Goal: Task Accomplishment & Management: Manage account settings

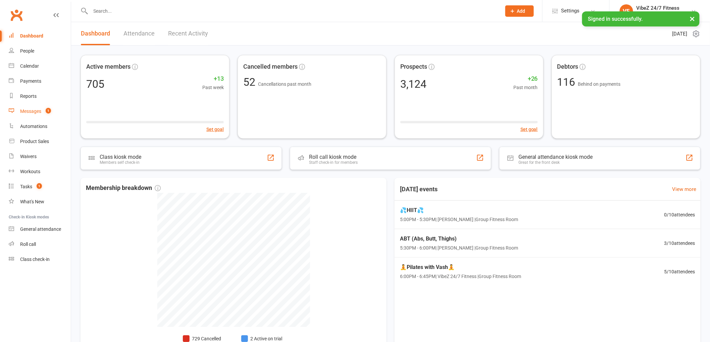
click at [44, 108] on link "Messages 1" at bounding box center [40, 111] width 62 height 15
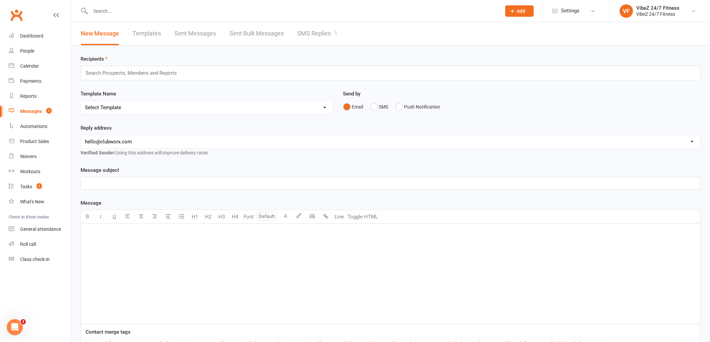
click at [328, 31] on link "SMS Replies 1" at bounding box center [317, 33] width 40 height 23
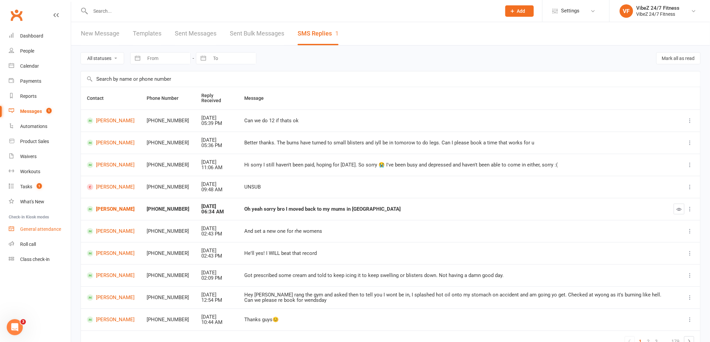
click at [44, 229] on div "General attendance" at bounding box center [40, 229] width 41 height 5
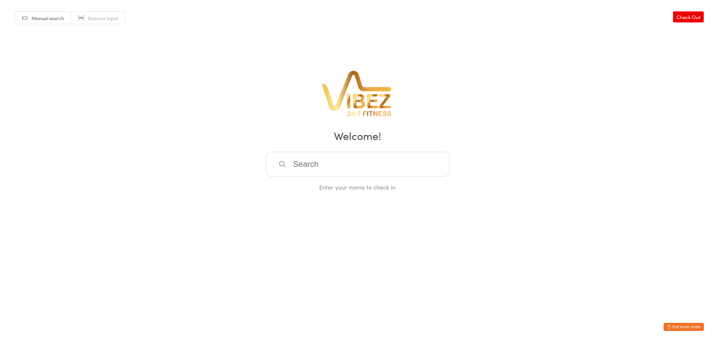
type input "o"
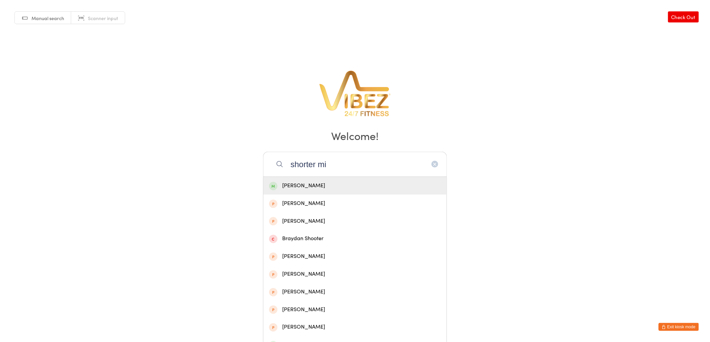
type input "shorter mi"
click at [313, 186] on div "Mitchell Shorter" at bounding box center [355, 185] width 172 height 9
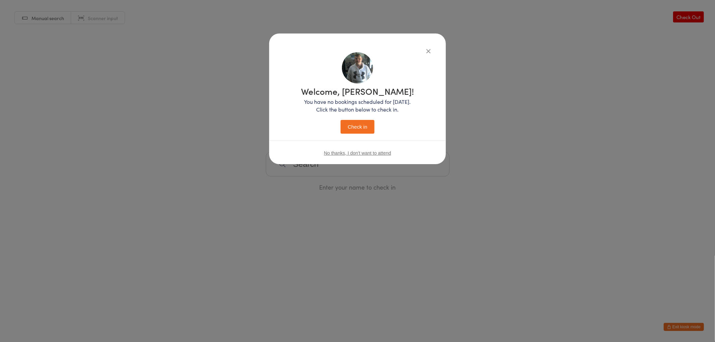
click at [357, 125] on button "Check in" at bounding box center [358, 127] width 34 height 14
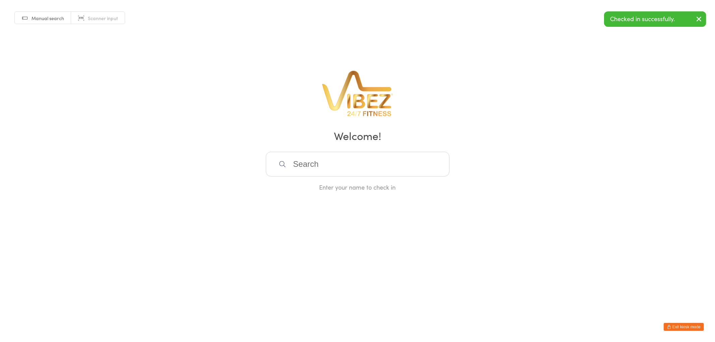
click at [689, 326] on button "Exit kiosk mode" at bounding box center [684, 327] width 40 height 8
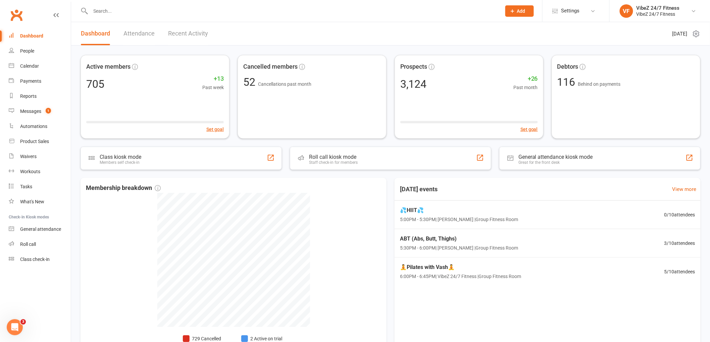
click at [113, 13] on input "text" at bounding box center [293, 10] width 408 height 9
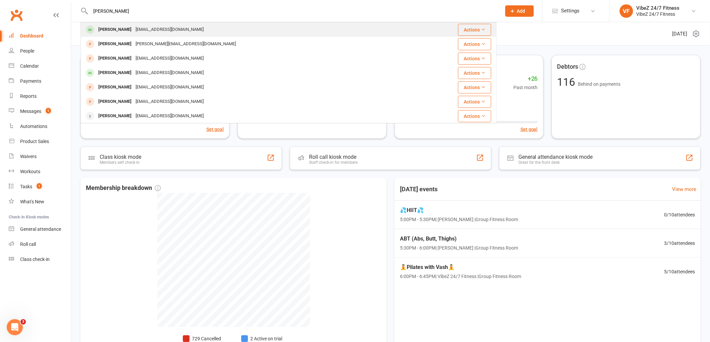
type input "laureen"
click at [119, 25] on div "Lauren Curwen" at bounding box center [114, 30] width 37 height 10
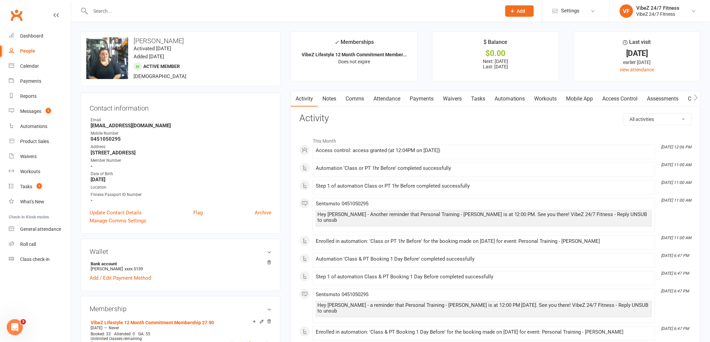
click at [418, 99] on link "Payments" at bounding box center [421, 98] width 33 height 15
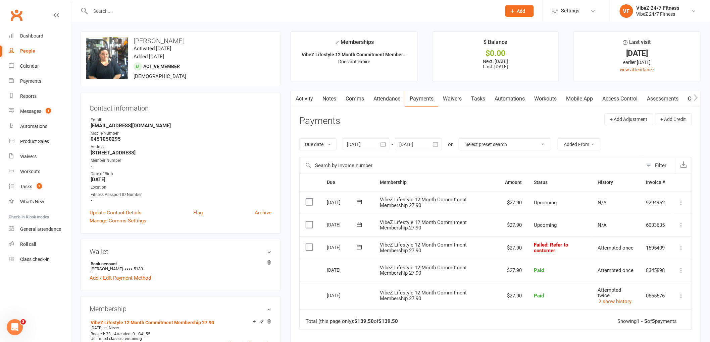
click at [683, 250] on icon at bounding box center [681, 248] width 7 height 7
click at [656, 274] on link "Mark as Paid (POS)" at bounding box center [651, 274] width 66 height 13
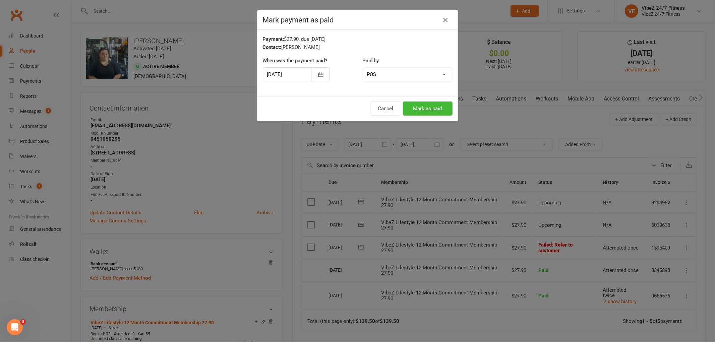
drag, startPoint x: 442, startPoint y: 97, endPoint x: 439, endPoint y: 104, distance: 8.3
click at [441, 97] on div "Cancel Mark as paid" at bounding box center [358, 108] width 201 height 25
click at [439, 105] on button "Mark as paid" at bounding box center [428, 109] width 50 height 14
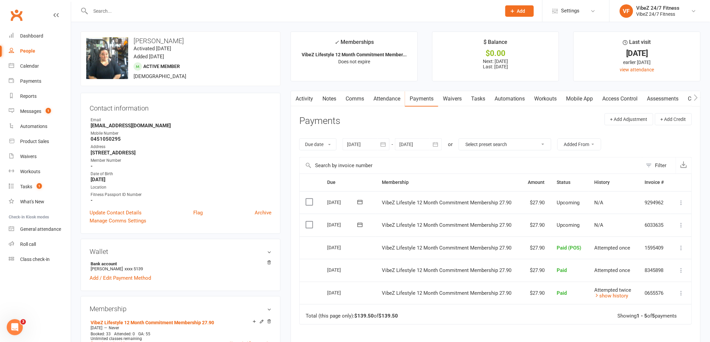
click at [143, 14] on input "text" at bounding box center [293, 10] width 408 height 9
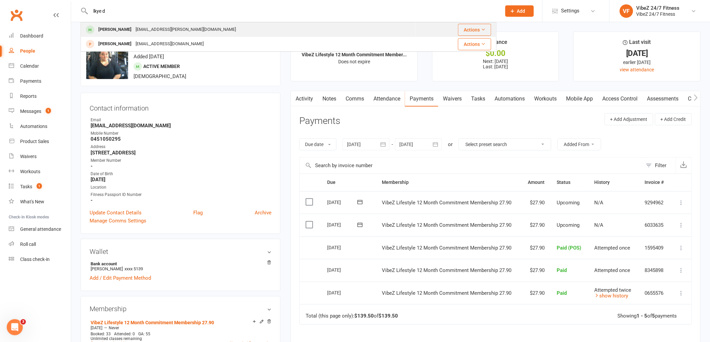
type input "lkye d"
click at [138, 28] on div "kye.difranco@hotmail.com" at bounding box center [185, 30] width 104 height 10
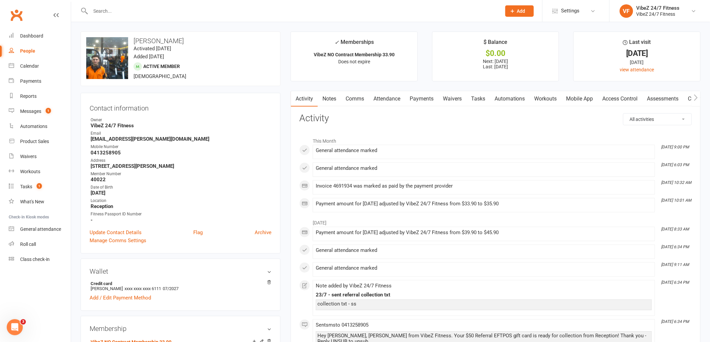
click at [617, 103] on link "Access Control" at bounding box center [620, 98] width 45 height 15
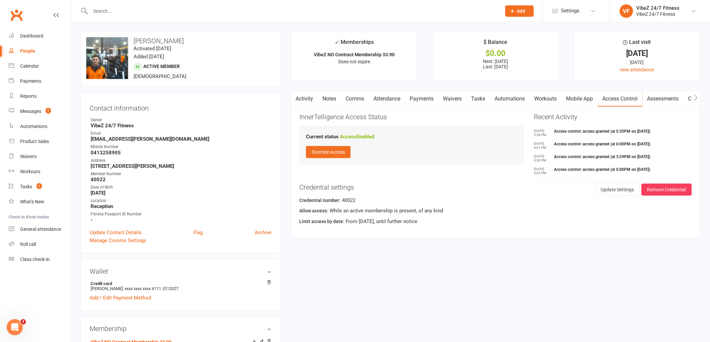
click at [115, 0] on div at bounding box center [288, 11] width 416 height 22
click at [116, 15] on input "text" at bounding box center [293, 10] width 408 height 9
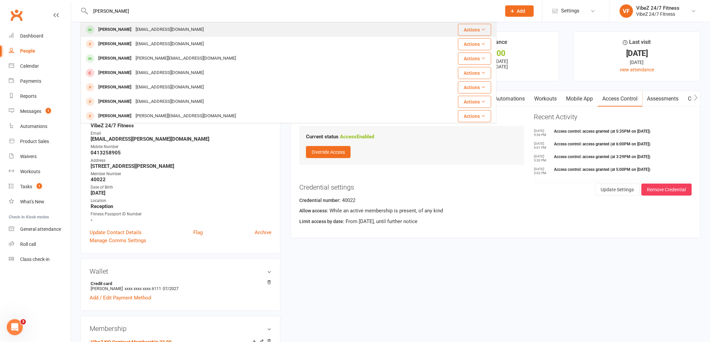
type input "hayley ne"
click at [141, 29] on div "[EMAIL_ADDRESS][DOMAIN_NAME]" at bounding box center [169, 30] width 72 height 10
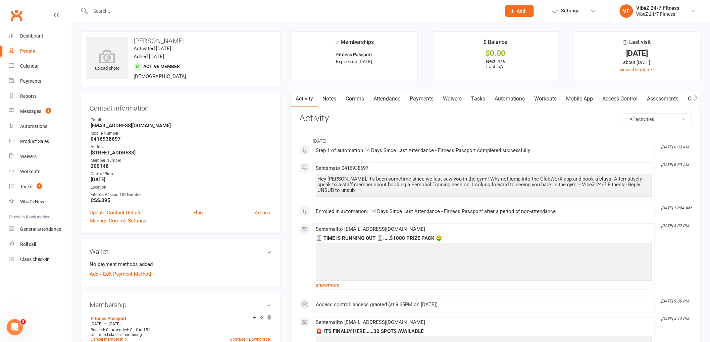
click at [572, 99] on link "Mobile App" at bounding box center [579, 98] width 36 height 15
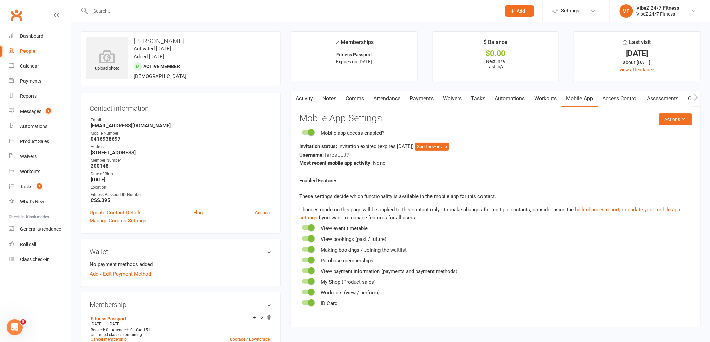
click at [615, 102] on link "Access Control" at bounding box center [620, 98] width 45 height 15
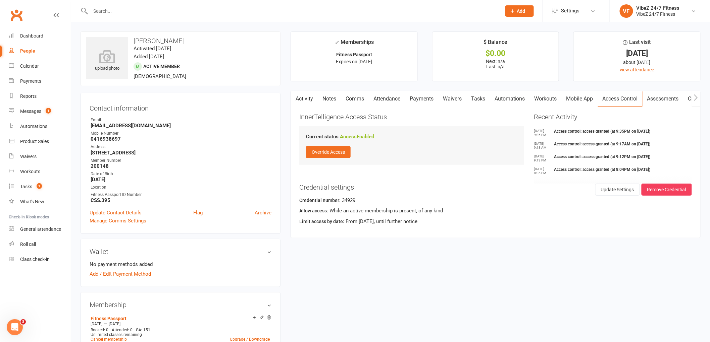
click at [321, 98] on link "Notes" at bounding box center [329, 98] width 23 height 15
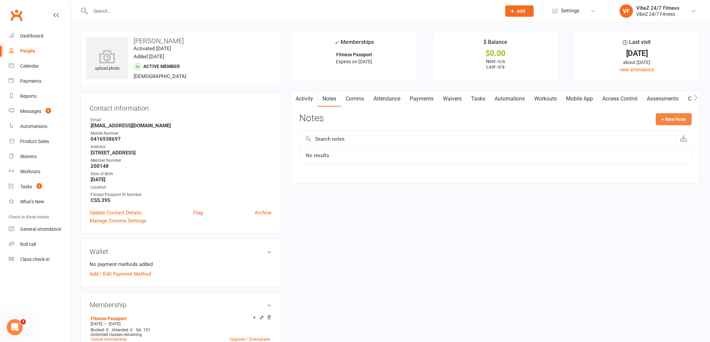
drag, startPoint x: 671, startPoint y: 122, endPoint x: 297, endPoint y: 124, distance: 374.6
click at [670, 122] on button "+ New Note" at bounding box center [674, 119] width 36 height 12
click at [349, 153] on input "text" at bounding box center [495, 147] width 392 height 14
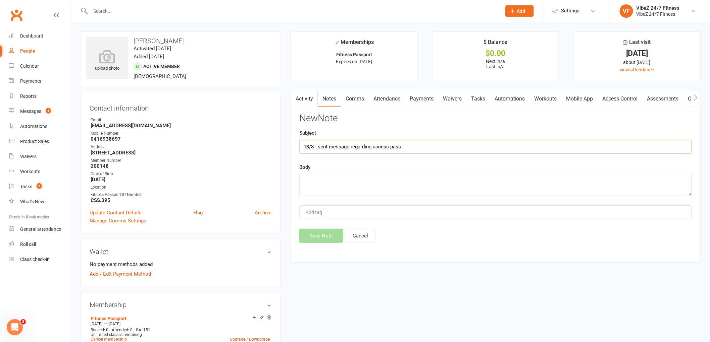
type input "13/8 - sent message regarding access pass"
type textarea "sent message regarding access pass at reception - ss"
click at [329, 242] on button "Save Note" at bounding box center [321, 236] width 44 height 14
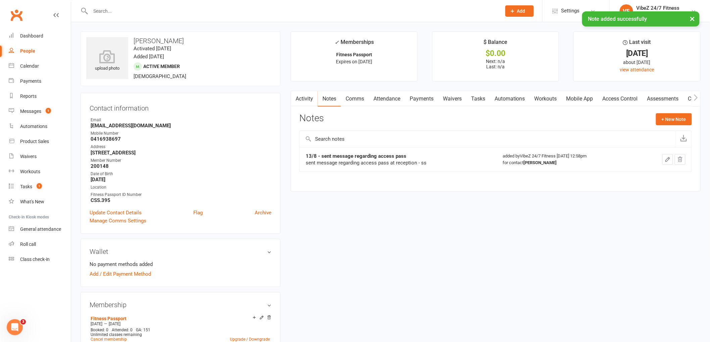
click at [135, 6] on input "text" at bounding box center [293, 10] width 408 height 9
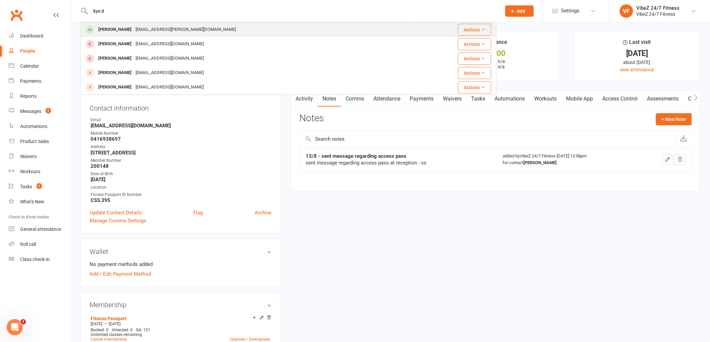
type input "kye d"
click at [133, 27] on div "kye.difranco@hotmail.com" at bounding box center [185, 30] width 104 height 10
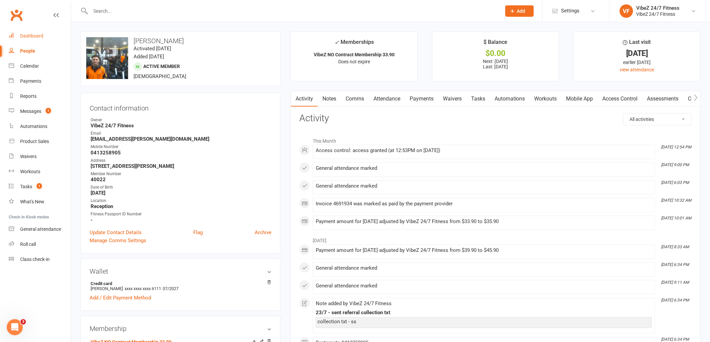
click at [51, 35] on link "Dashboard" at bounding box center [40, 36] width 62 height 15
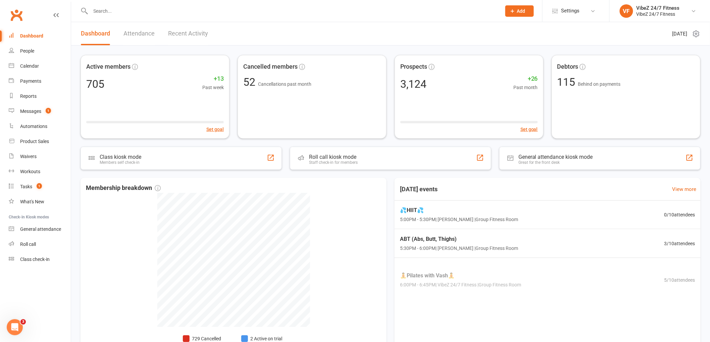
click at [187, 35] on link "Recent Activity" at bounding box center [188, 33] width 40 height 23
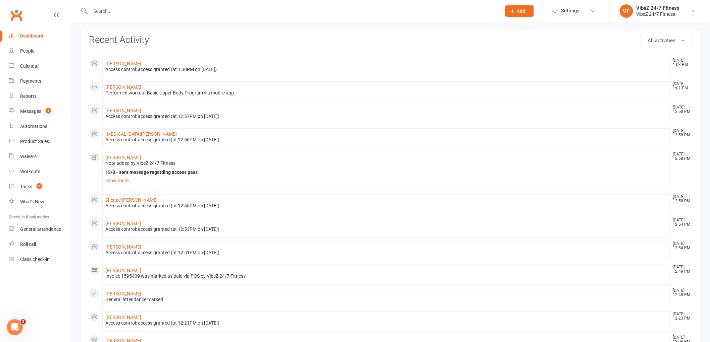
scroll to position [37, 0]
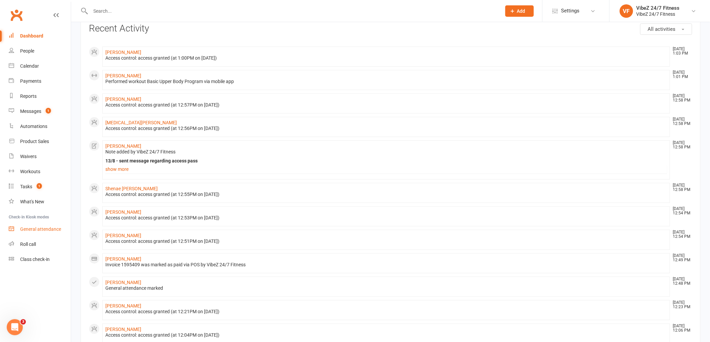
click at [36, 229] on div "General attendance" at bounding box center [40, 229] width 41 height 5
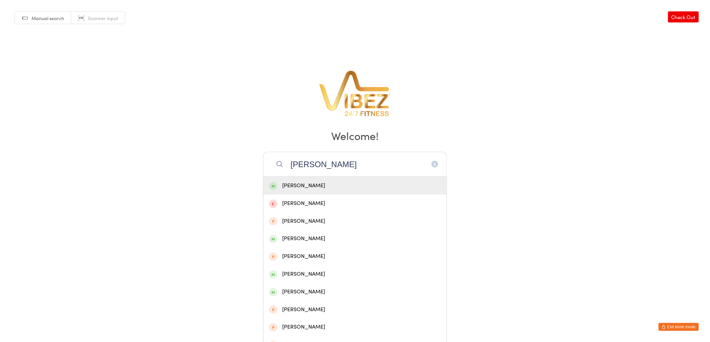
type input "kai m"
click at [286, 183] on div "Kai Morales" at bounding box center [355, 185] width 172 height 9
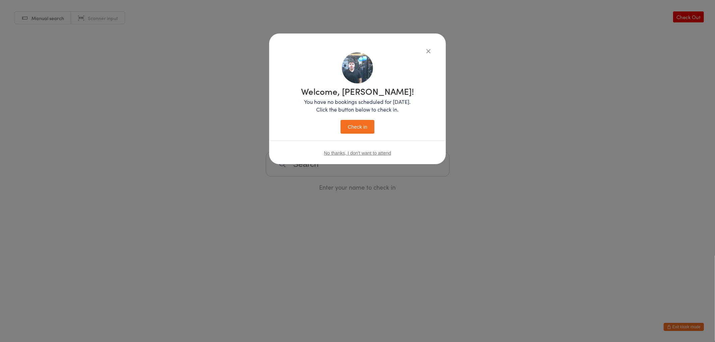
click at [357, 129] on button "Check in" at bounding box center [358, 127] width 34 height 14
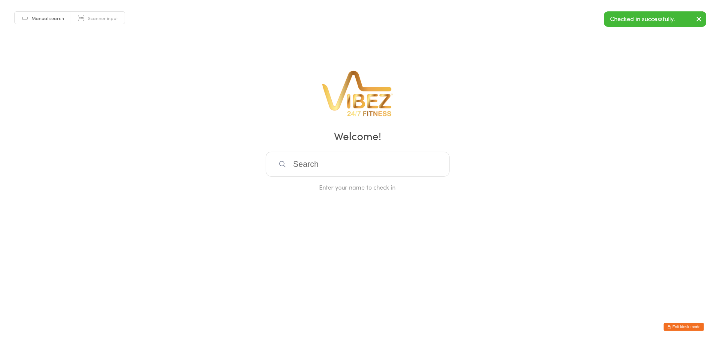
click at [345, 163] on input "search" at bounding box center [358, 164] width 184 height 25
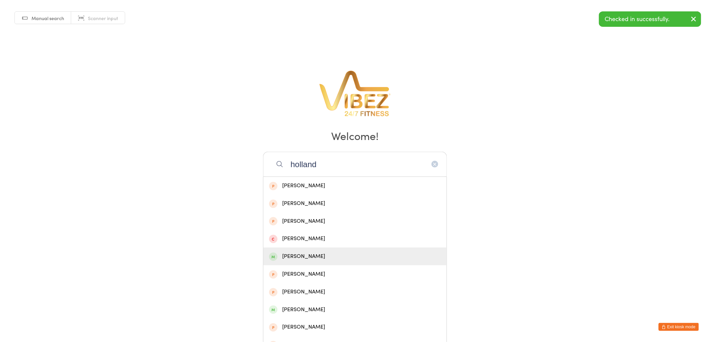
type input "holland"
click at [299, 254] on div "Brodie Holland" at bounding box center [355, 256] width 172 height 9
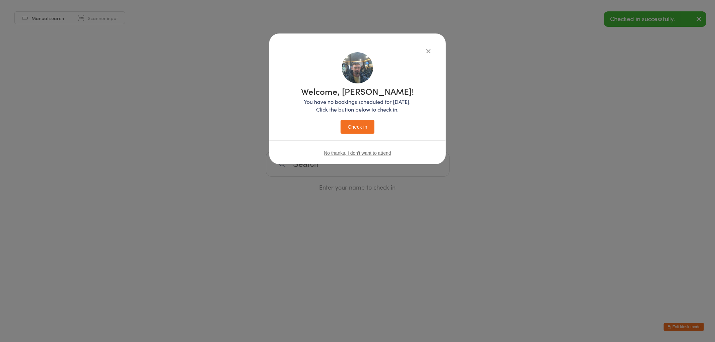
click at [359, 99] on p "You have no bookings scheduled for today. Click the button below to check in." at bounding box center [357, 105] width 113 height 15
click at [356, 128] on button "Check in" at bounding box center [358, 127] width 34 height 14
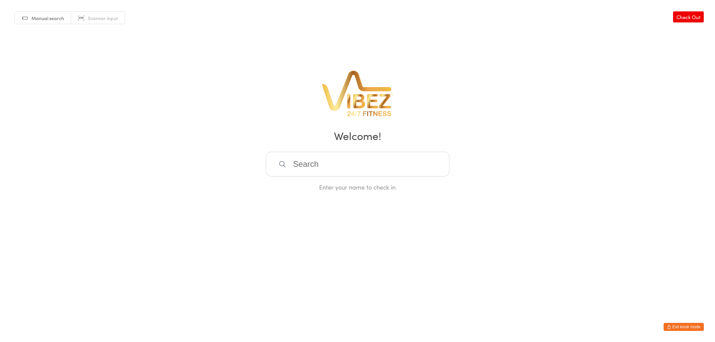
click at [678, 323] on button "Exit kiosk mode" at bounding box center [684, 327] width 40 height 8
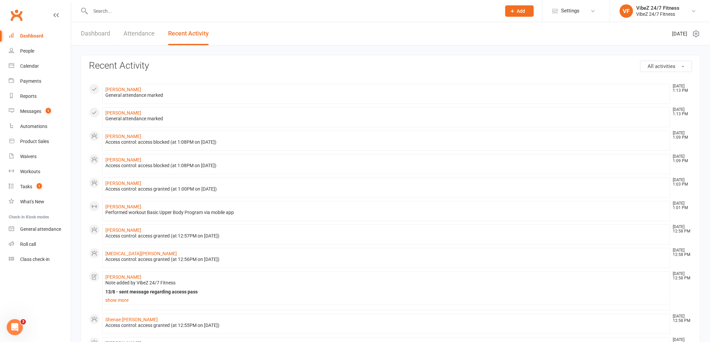
click at [187, 16] on div at bounding box center [288, 11] width 416 height 22
click at [186, 11] on input "text" at bounding box center [293, 10] width 408 height 9
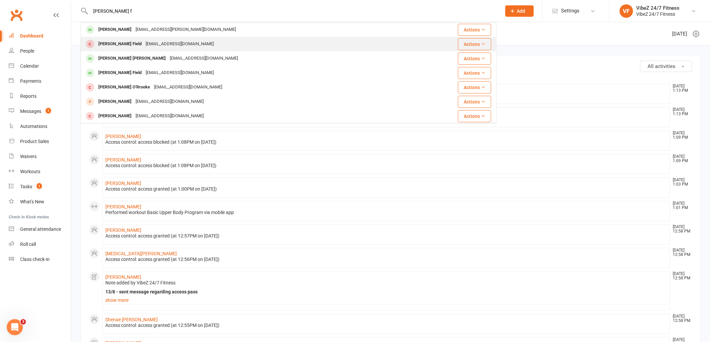
type input "slater f"
click at [144, 42] on div "slaterbfield1702@gmail.com" at bounding box center [180, 44] width 72 height 10
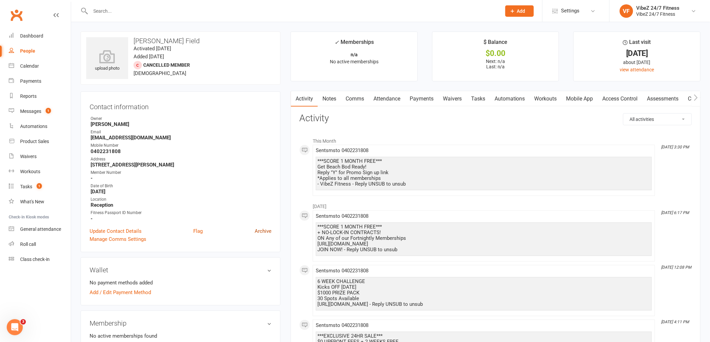
click at [267, 230] on link "Archive" at bounding box center [263, 231] width 17 height 8
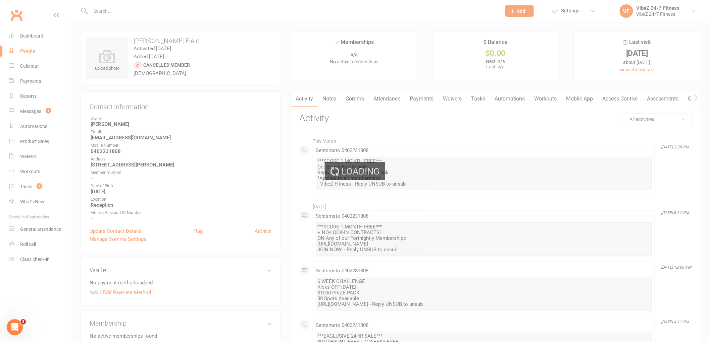
select select "100"
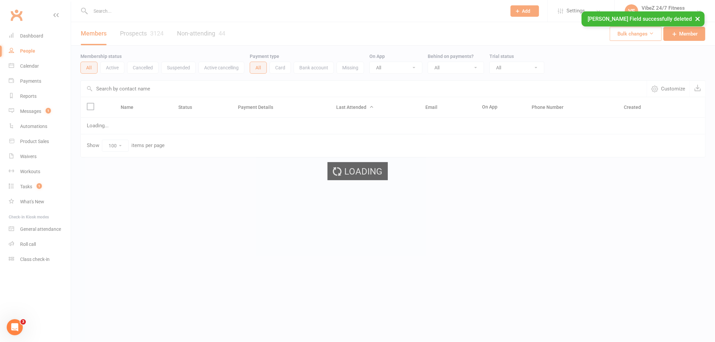
click at [138, 11] on div "× Slater Field successfully deleted" at bounding box center [353, 11] width 707 height 0
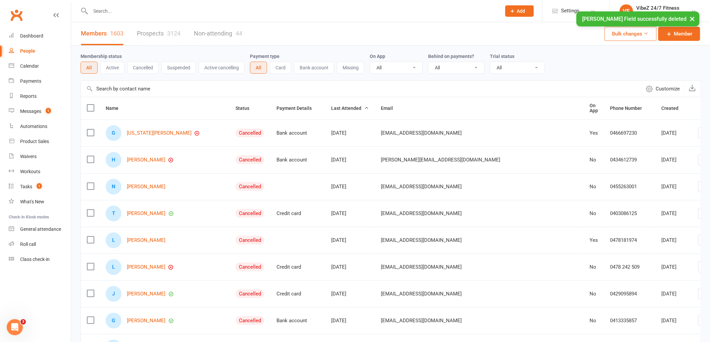
click at [141, 8] on input "text" at bounding box center [293, 10] width 408 height 9
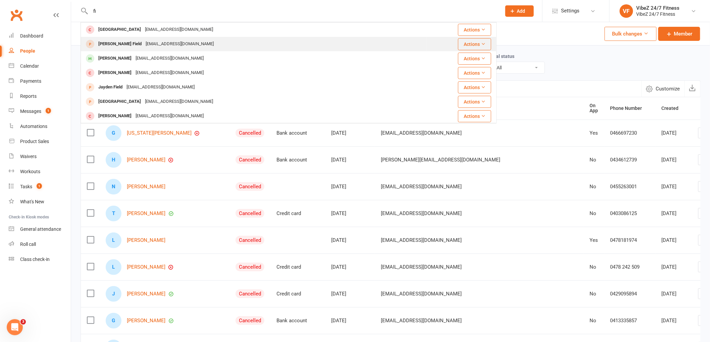
type input "f"
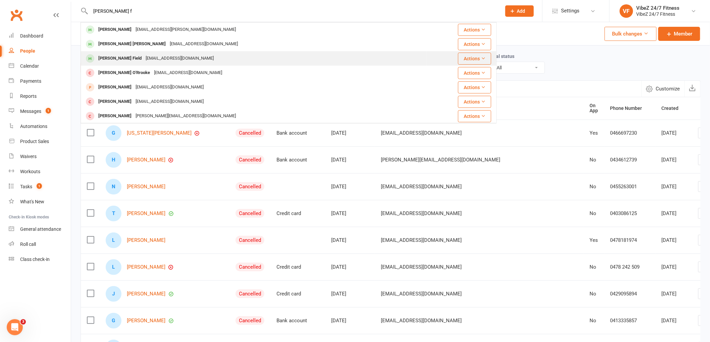
type input "slater f"
click at [144, 57] on div "jazstorm@hotmail.com.au" at bounding box center [180, 59] width 72 height 10
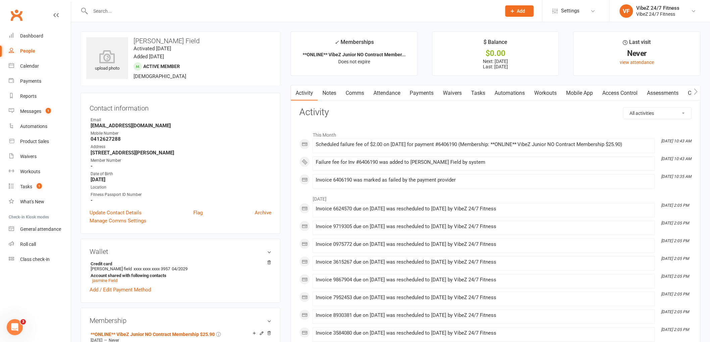
click at [416, 92] on link "Payments" at bounding box center [421, 93] width 33 height 15
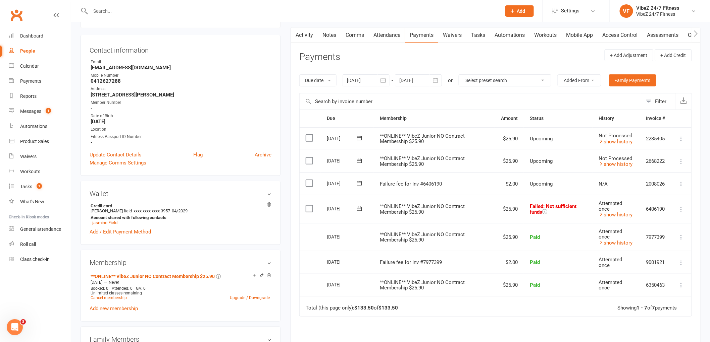
scroll to position [149, 0]
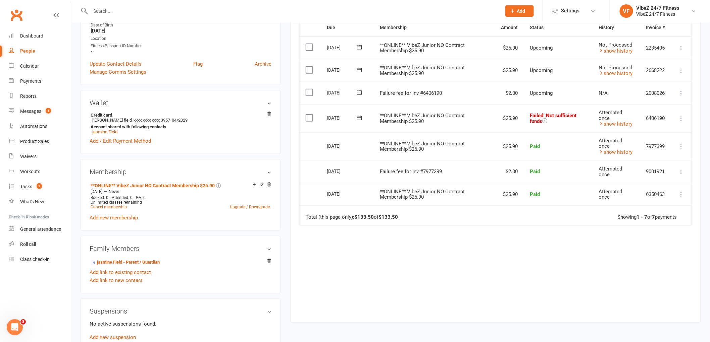
click at [689, 118] on td "Mark as Paid (Cash) Mark as Paid (POS) Mark as Paid (Other) Skip Change amount …" at bounding box center [681, 118] width 20 height 28
click at [681, 118] on icon at bounding box center [681, 118] width 7 height 7
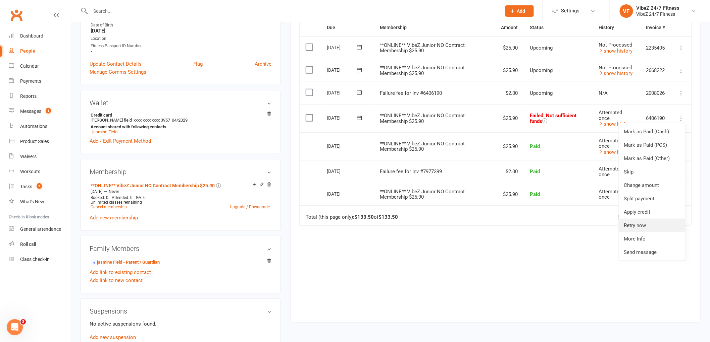
click at [639, 226] on link "Retry now" at bounding box center [651, 225] width 66 height 13
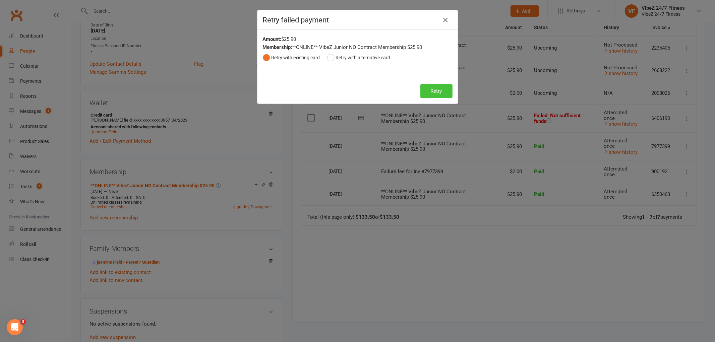
click at [443, 87] on button "Retry" at bounding box center [437, 91] width 32 height 14
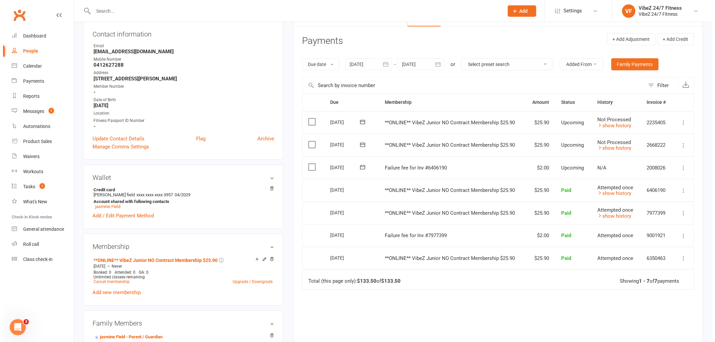
scroll to position [74, 0]
click at [680, 168] on icon at bounding box center [681, 167] width 7 height 7
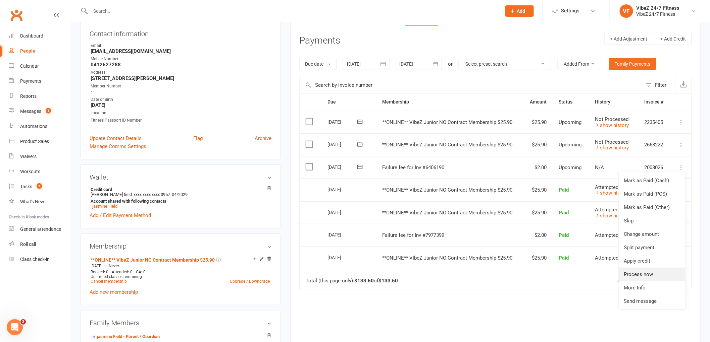
click at [641, 274] on link "Process now" at bounding box center [651, 274] width 66 height 13
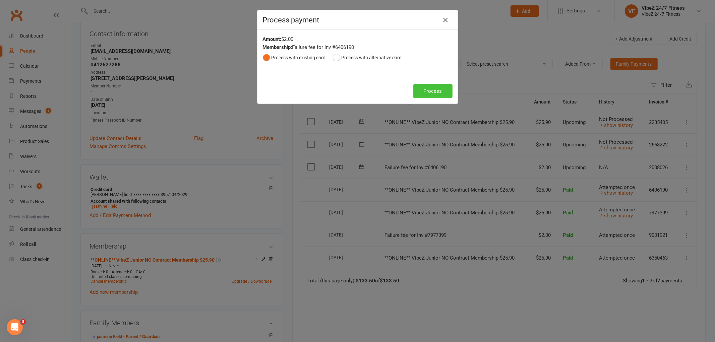
click at [431, 93] on button "Process" at bounding box center [432, 91] width 39 height 14
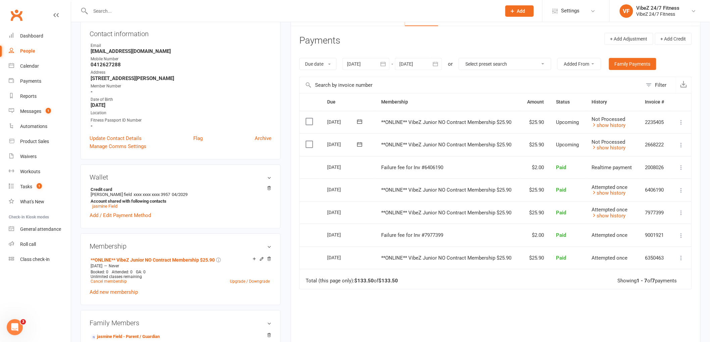
click at [307, 144] on label at bounding box center [309, 144] width 9 height 7
click at [307, 141] on input "checkbox" at bounding box center [307, 141] width 4 height 0
click at [679, 144] on icon at bounding box center [681, 145] width 7 height 7
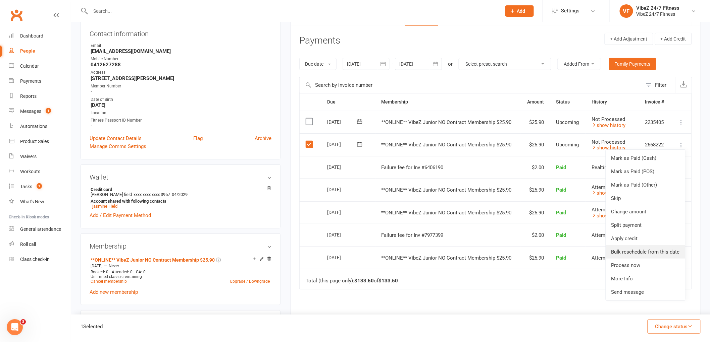
click at [636, 255] on link "Bulk reschedule from this date" at bounding box center [645, 251] width 79 height 13
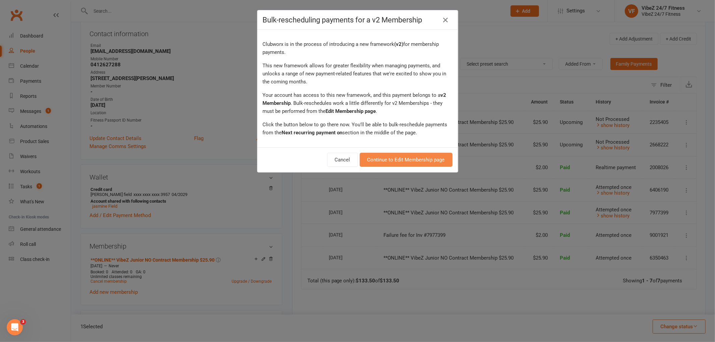
click at [400, 162] on link "Continue to Edit Membership page" at bounding box center [406, 160] width 93 height 14
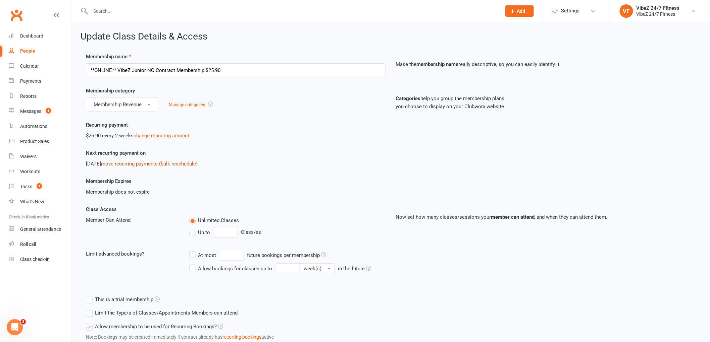
click at [135, 162] on link "move recurring payments (bulk-reschedule)" at bounding box center [149, 164] width 97 height 6
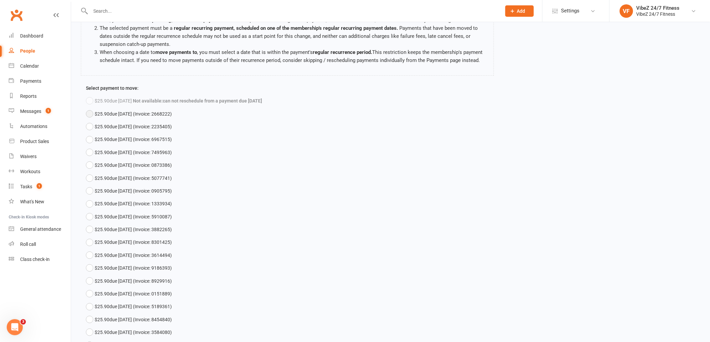
scroll to position [18, 0]
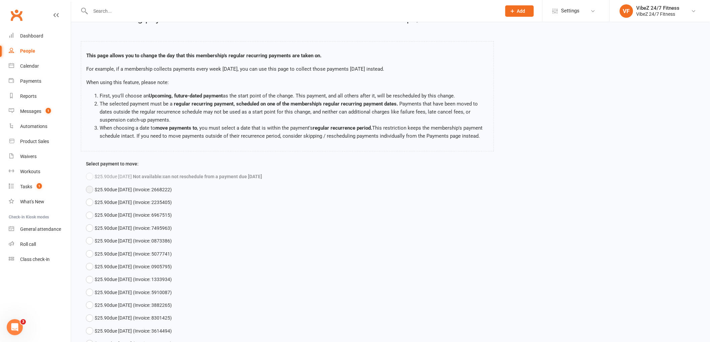
click at [93, 193] on button "$25.90 due Aug 27, 2025 (Invoice: 2668222)" at bounding box center [129, 189] width 86 height 13
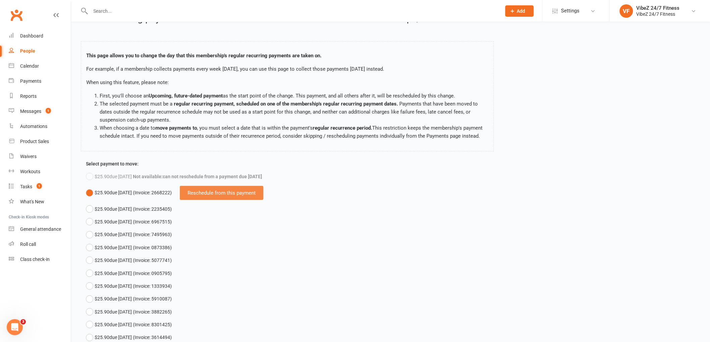
click at [237, 200] on div "Reschedule from this payment" at bounding box center [221, 193] width 83 height 14
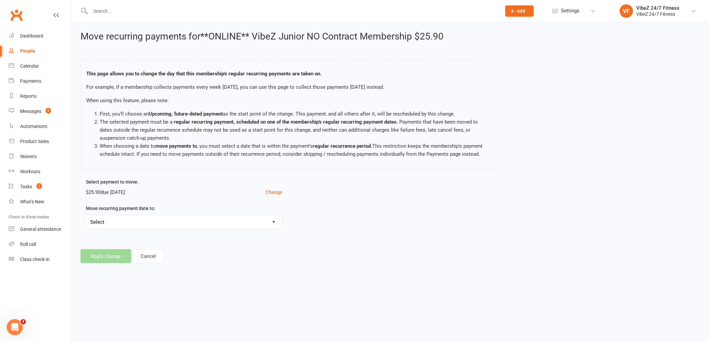
scroll to position [0, 0]
click at [141, 229] on select "Select Tue, Aug 26, 2025 - Move payments back by 1 day Thu, Aug 28, 2025 - Move…" at bounding box center [185, 222] width 198 height 13
select select "2025-08-28"
click at [86, 223] on select "Select Tue, Aug 26, 2025 - Move payments back by 1 day Thu, Aug 28, 2025 - Move…" at bounding box center [185, 222] width 198 height 13
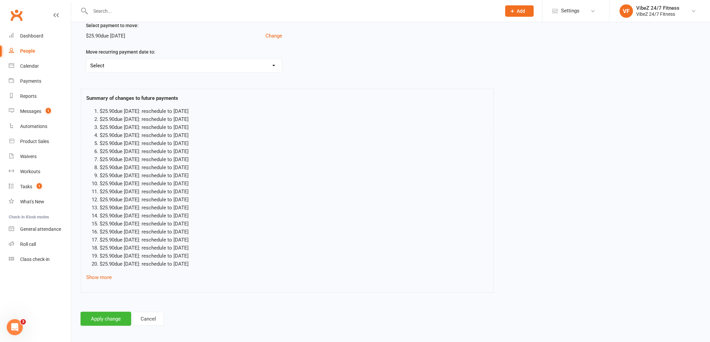
scroll to position [168, 0]
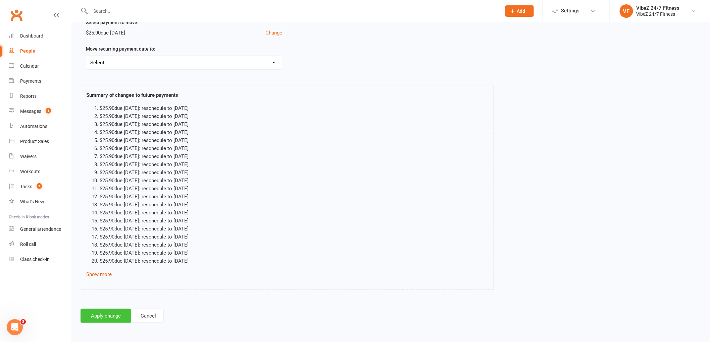
click at [106, 316] on button "Apply change" at bounding box center [105, 316] width 51 height 14
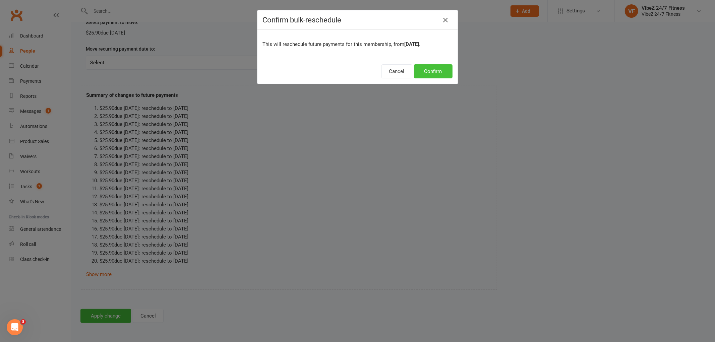
click at [423, 65] on button "Confirm" at bounding box center [433, 71] width 39 height 14
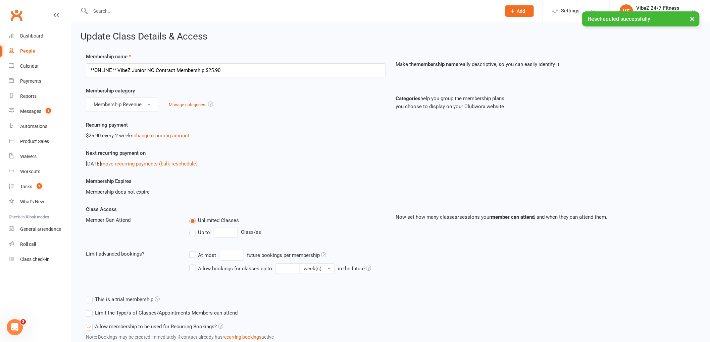
click at [41, 44] on link "People" at bounding box center [40, 51] width 62 height 15
select select "100"
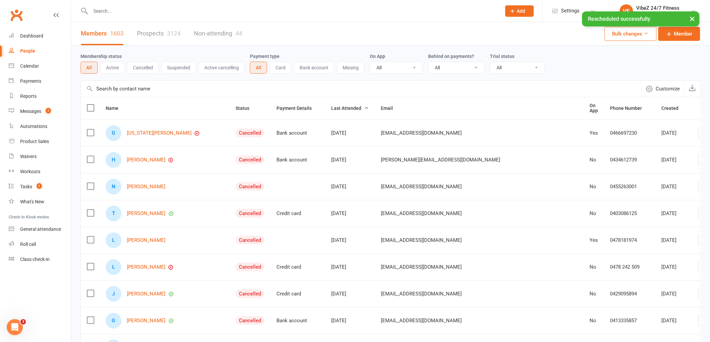
click at [128, 9] on input "text" at bounding box center [293, 10] width 408 height 9
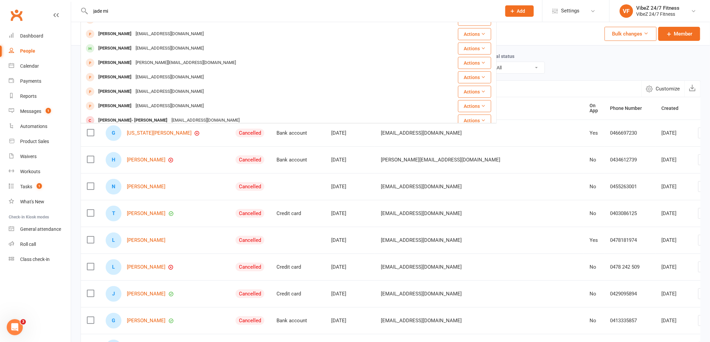
scroll to position [112, 0]
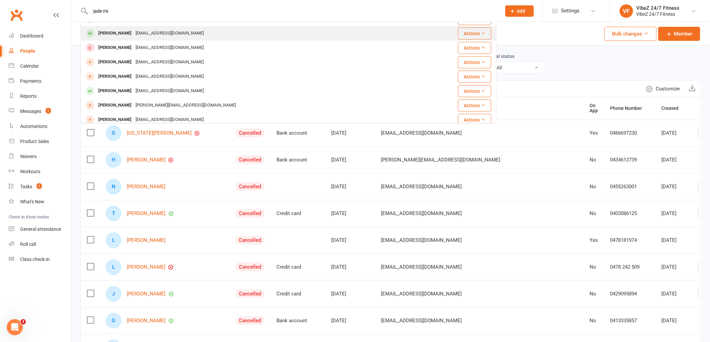
type input "jade mi"
click at [133, 35] on div "Missemmaastevens@icloud.com" at bounding box center [169, 34] width 72 height 10
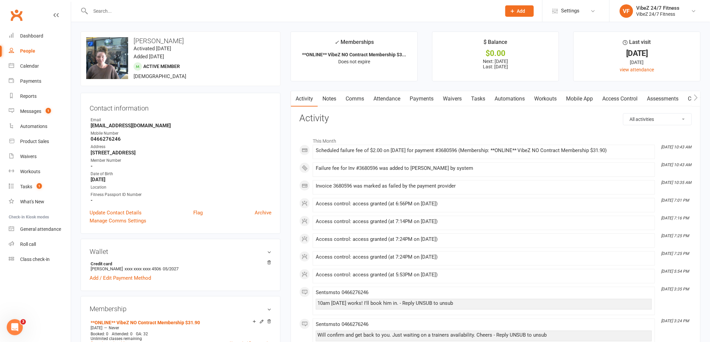
click at [110, 140] on strong "0466276246" at bounding box center [181, 139] width 181 height 6
copy strong "0466276246"
click at [128, 9] on input "text" at bounding box center [293, 10] width 408 height 9
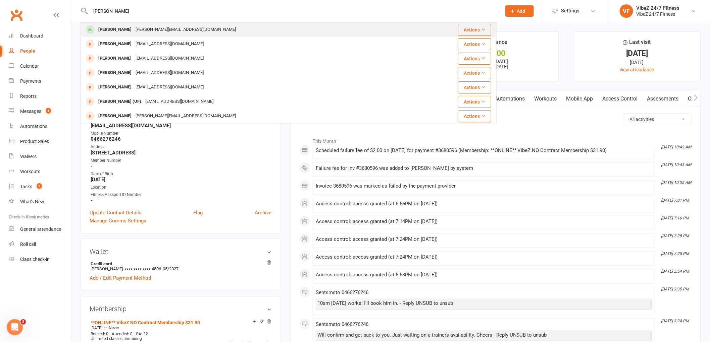
type input "justin c"
click at [128, 29] on div "Justin Cousins" at bounding box center [114, 30] width 37 height 10
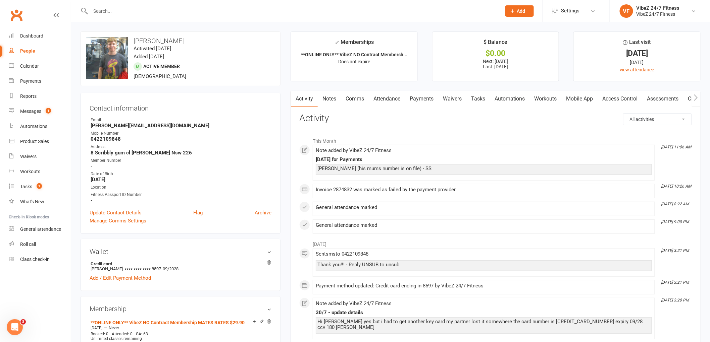
click at [428, 97] on link "Payments" at bounding box center [421, 98] width 33 height 15
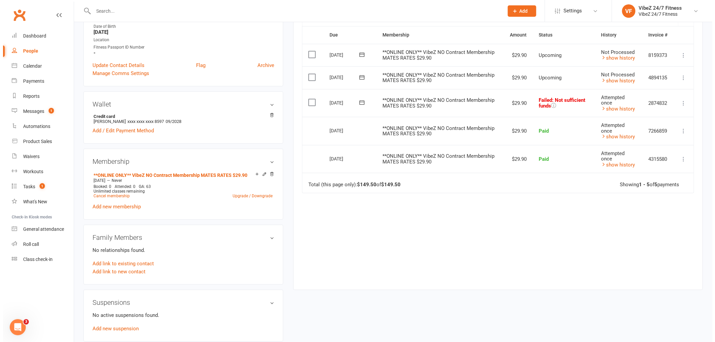
scroll to position [149, 0]
click at [679, 104] on icon at bounding box center [681, 102] width 7 height 7
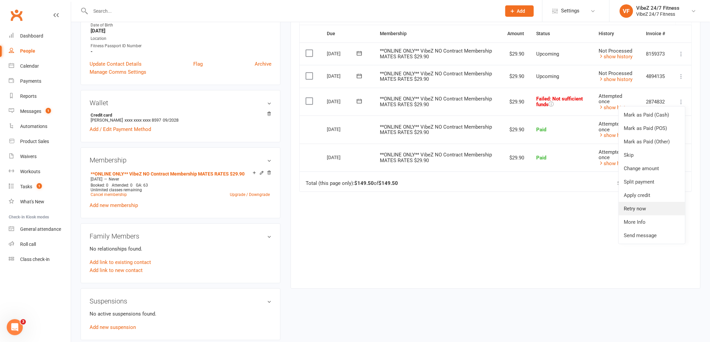
click at [645, 205] on link "Retry now" at bounding box center [651, 208] width 66 height 13
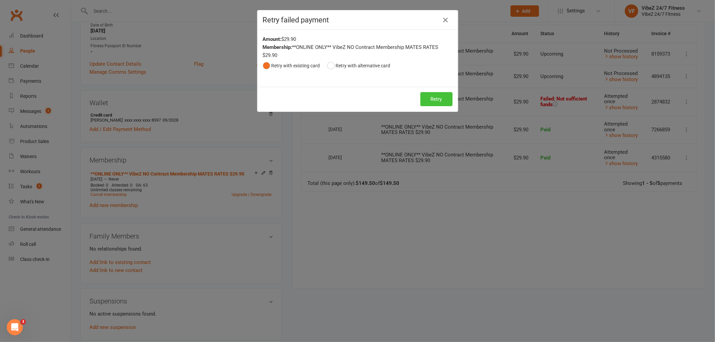
click at [428, 104] on button "Retry" at bounding box center [437, 99] width 32 height 14
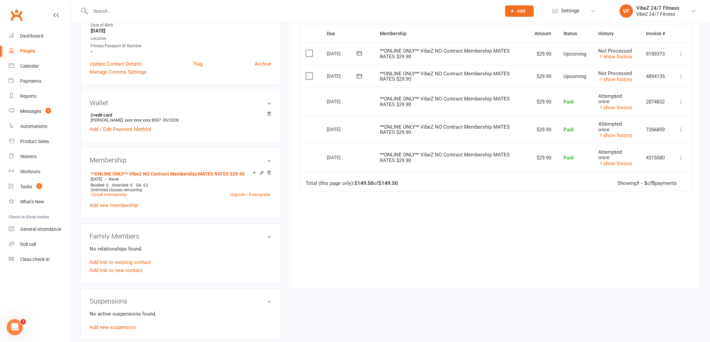
click at [358, 79] on icon at bounding box center [359, 76] width 7 height 7
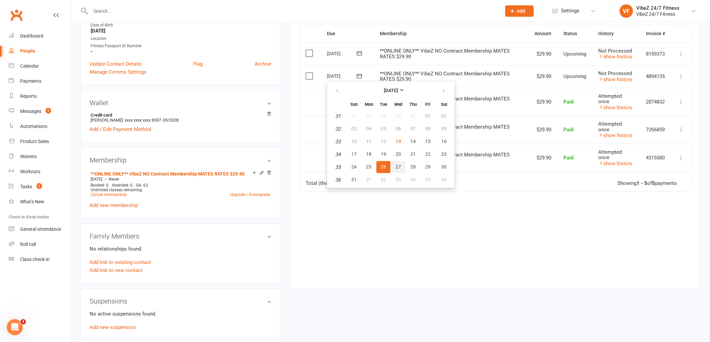
click at [397, 164] on span "27" at bounding box center [397, 166] width 5 height 5
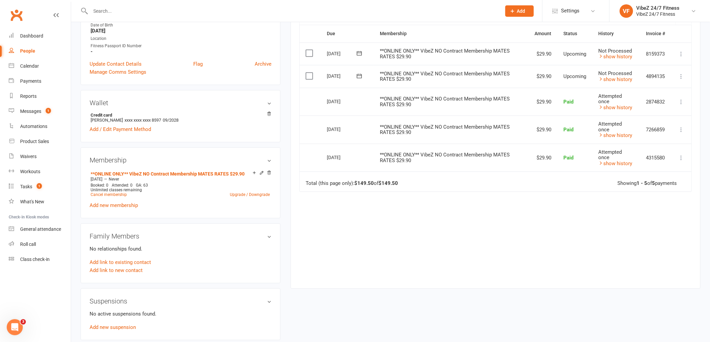
click at [309, 74] on label at bounding box center [309, 76] width 9 height 7
click at [309, 73] on input "checkbox" at bounding box center [307, 73] width 4 height 0
click at [361, 76] on icon at bounding box center [358, 76] width 5 height 4
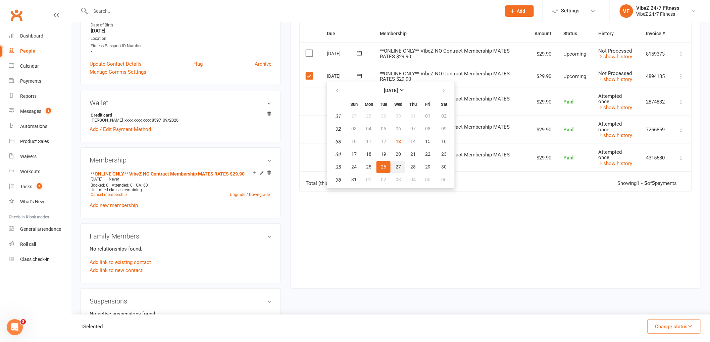
click at [395, 168] on button "27" at bounding box center [398, 167] width 14 height 12
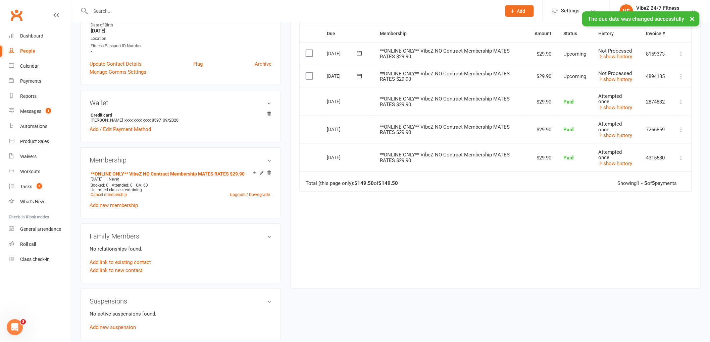
click at [309, 54] on label at bounding box center [309, 53] width 9 height 7
click at [309, 50] on input "checkbox" at bounding box center [307, 50] width 4 height 0
click at [686, 58] on td "Mark as Paid (Cash) Mark as Paid (POS) Mark as Paid (Other) Skip Change amount …" at bounding box center [681, 54] width 20 height 23
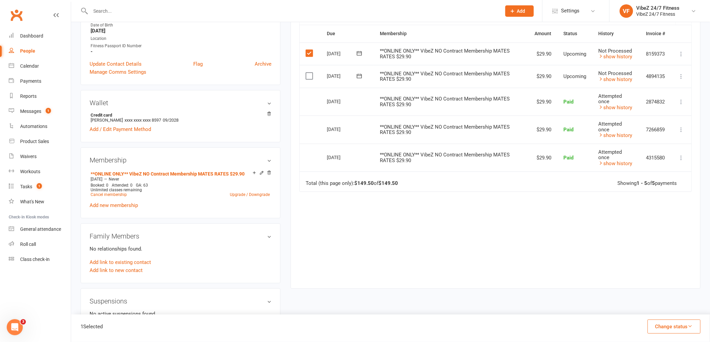
click at [682, 54] on icon at bounding box center [681, 54] width 7 height 7
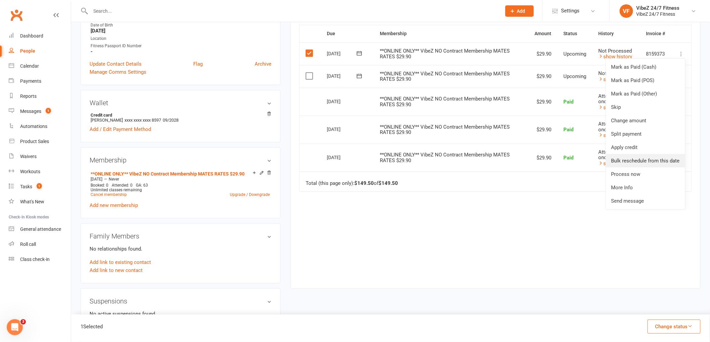
click at [641, 158] on link "Bulk reschedule from this date" at bounding box center [645, 160] width 79 height 13
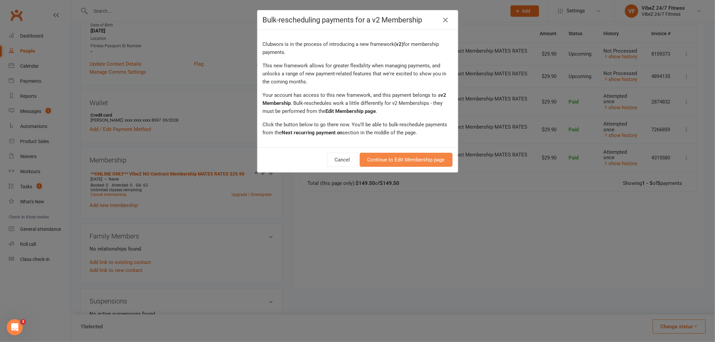
click at [427, 156] on link "Continue to Edit Membership page" at bounding box center [406, 160] width 93 height 14
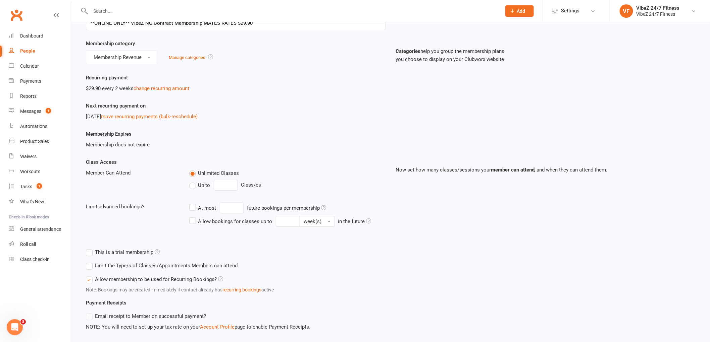
scroll to position [112, 0]
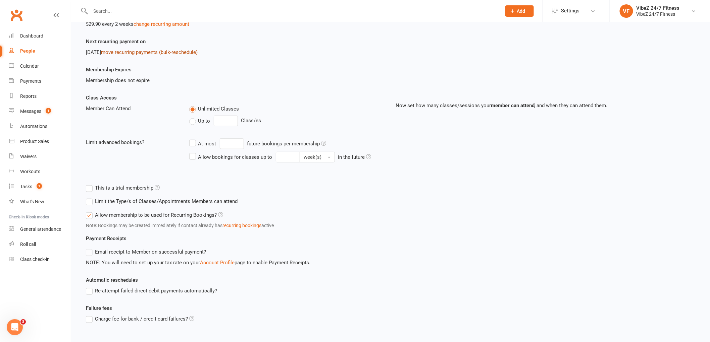
click at [154, 51] on link "move recurring payments (bulk-reschedule)" at bounding box center [149, 52] width 97 height 6
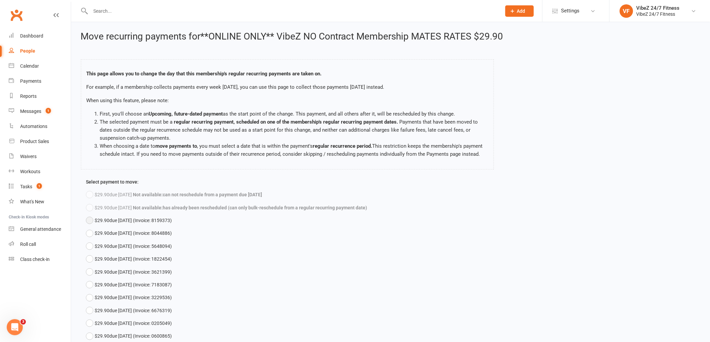
click at [87, 227] on button "$29.90 due Sep 09, 2025 (Invoice: 8159373)" at bounding box center [129, 220] width 86 height 13
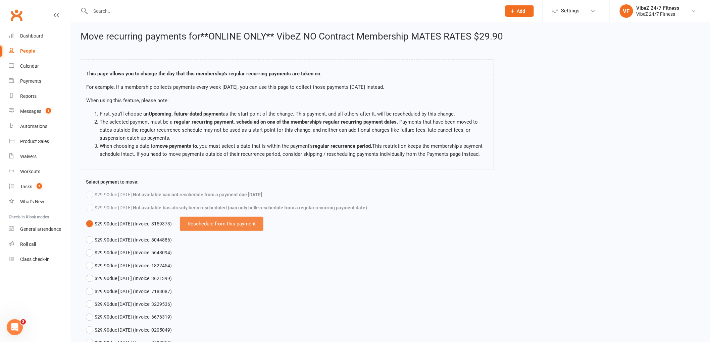
click at [223, 229] on div "Reschedule from this payment" at bounding box center [221, 224] width 83 height 14
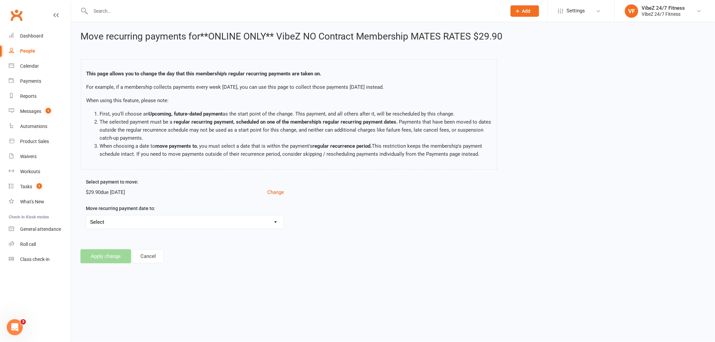
click at [220, 229] on select "Select Wed, Aug 27, 2025 - Move payments back by 13 days Thu, Aug 28, 2025 - Mo…" at bounding box center [185, 222] width 198 height 13
click at [220, 264] on footer "Apply change Cancel" at bounding box center [392, 256] width 625 height 14
click at [155, 264] on button "Cancel" at bounding box center [148, 256] width 31 height 14
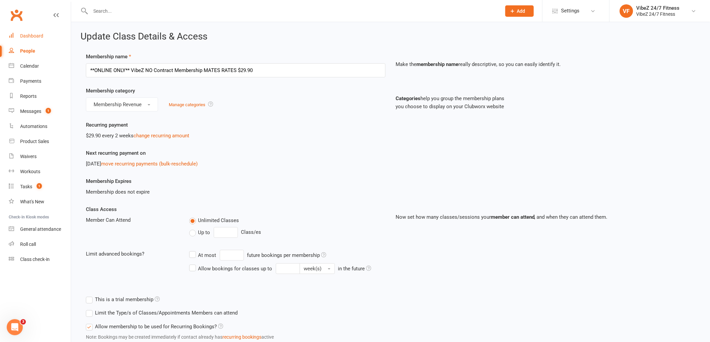
click at [25, 34] on div "Dashboard" at bounding box center [31, 35] width 23 height 5
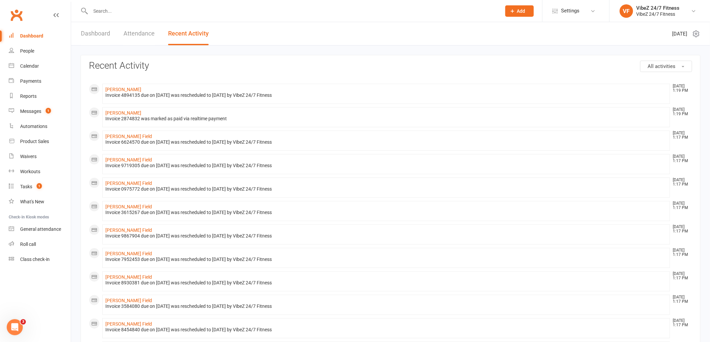
click at [107, 12] on input "text" at bounding box center [293, 10] width 408 height 9
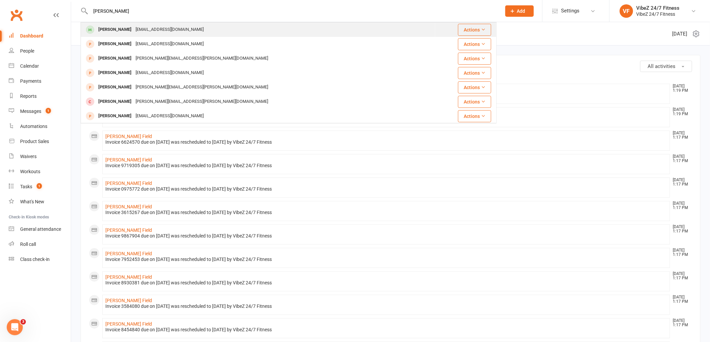
type input "jessica s"
click at [126, 34] on div "[PERSON_NAME]" at bounding box center [114, 30] width 37 height 10
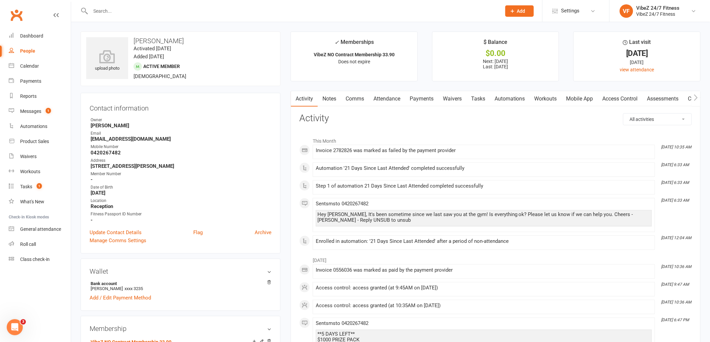
click at [276, 55] on div "upload photo Jessica Simonas Activated 1 December, 2024 Added 1 December, 2024 …" at bounding box center [180, 59] width 200 height 55
click at [105, 156] on ul "Owner Nick Hawthorne Email jessicasimonas@gmail.com Mobile Number 0420267482 Ad…" at bounding box center [181, 170] width 182 height 106
click at [107, 152] on strong "0420267482" at bounding box center [181, 153] width 181 height 6
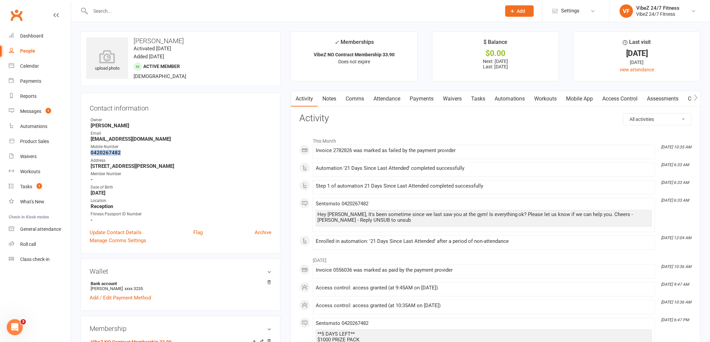
click at [107, 152] on strong "0420267482" at bounding box center [181, 153] width 181 height 6
copy strong "0420267482"
drag, startPoint x: 143, startPoint y: 9, endPoint x: 140, endPoint y: 13, distance: 5.3
click at [143, 9] on input "text" at bounding box center [293, 10] width 408 height 9
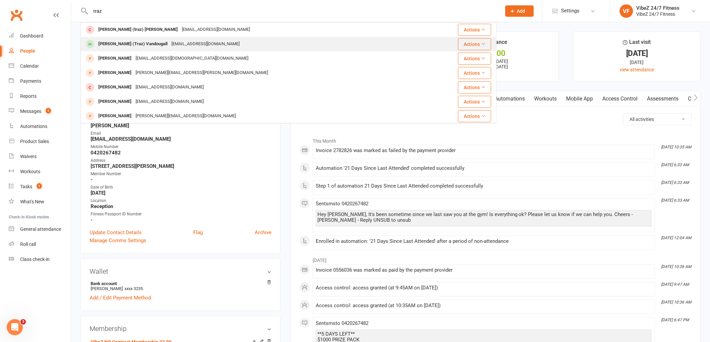
type input "traz"
click at [125, 42] on div "[PERSON_NAME] (Traz) Vandougall" at bounding box center [132, 44] width 73 height 10
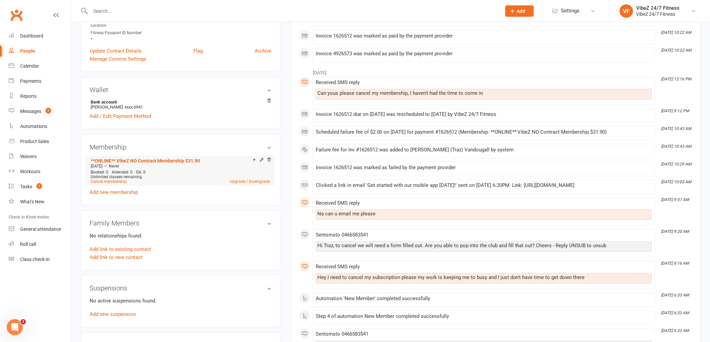
scroll to position [186, 0]
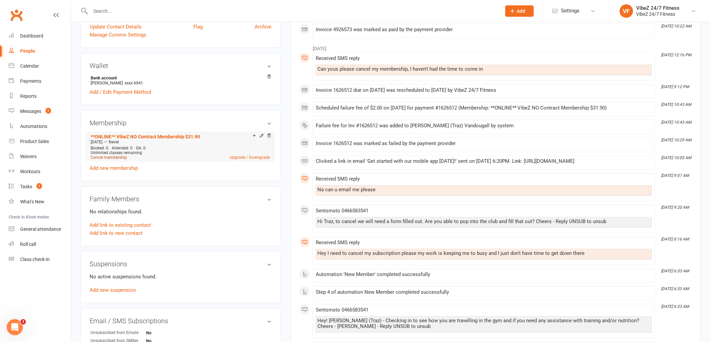
click at [114, 155] on link "Cancel membership" at bounding box center [109, 157] width 36 height 5
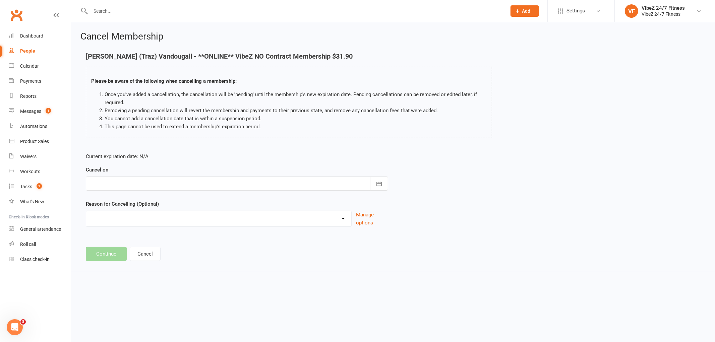
click at [355, 186] on div at bounding box center [237, 184] width 302 height 14
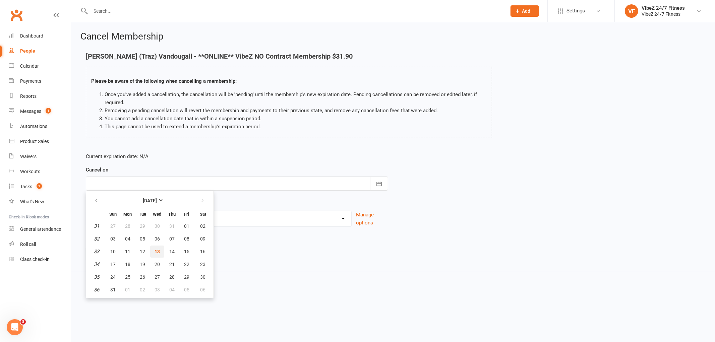
click at [158, 256] on button "13" at bounding box center [157, 252] width 14 height 12
type input "[DATE]"
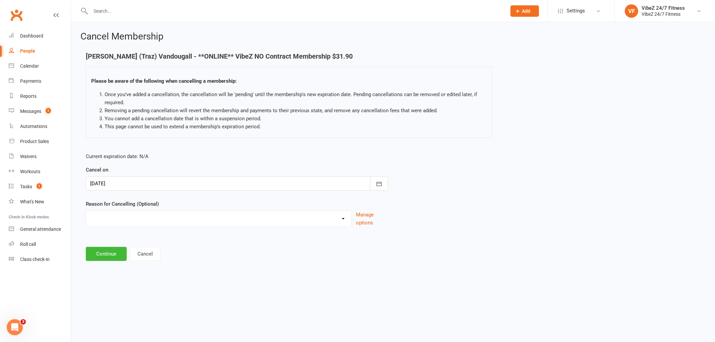
click at [143, 218] on select "Admin Error Bad Debtor Changing Gyms Financial Holiday Injury Medical Moving aw…" at bounding box center [218, 217] width 265 height 13
select select "10"
click at [86, 211] on select "Admin Error Bad Debtor Changing Gyms Financial Holiday Injury Medical Moving aw…" at bounding box center [218, 217] width 265 height 13
click at [109, 260] on button "Continue" at bounding box center [106, 254] width 41 height 14
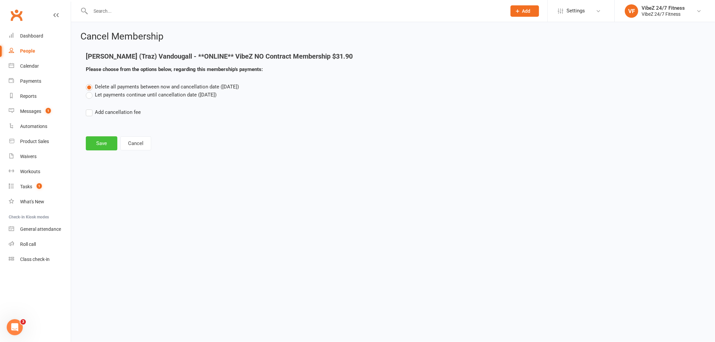
click at [99, 145] on button "Save" at bounding box center [102, 143] width 32 height 14
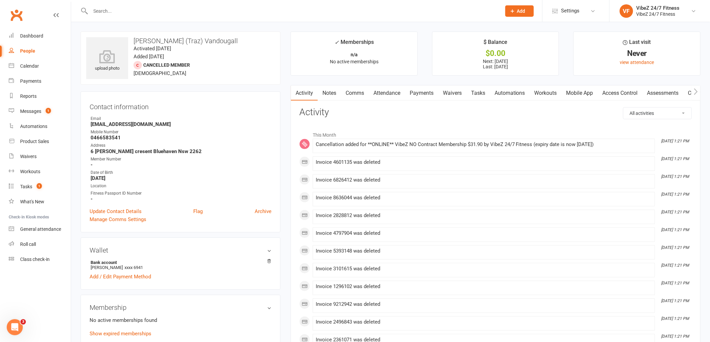
drag, startPoint x: 424, startPoint y: 88, endPoint x: 485, endPoint y: 99, distance: 61.9
click at [426, 89] on link "Payments" at bounding box center [421, 93] width 33 height 15
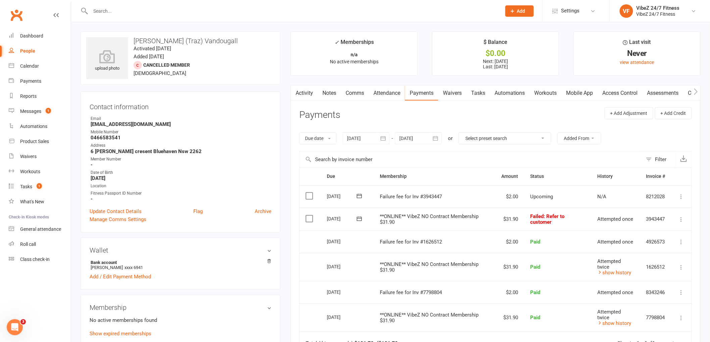
click at [681, 217] on icon at bounding box center [681, 219] width 7 height 7
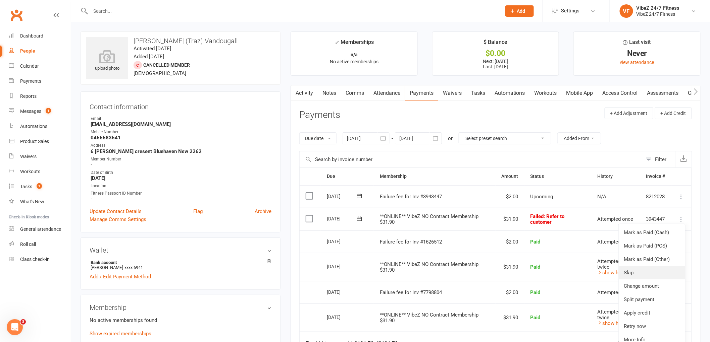
click at [637, 271] on link "Skip" at bounding box center [651, 272] width 66 height 13
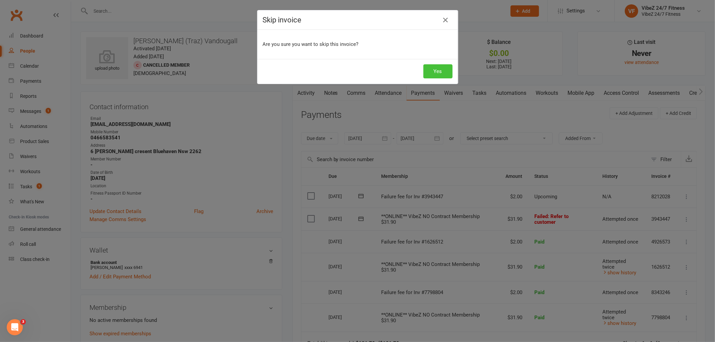
click at [434, 69] on button "Yes" at bounding box center [438, 71] width 29 height 14
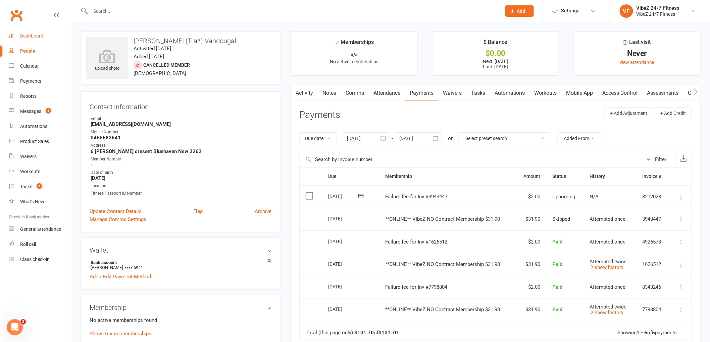
click at [24, 36] on div "Dashboard" at bounding box center [31, 35] width 23 height 5
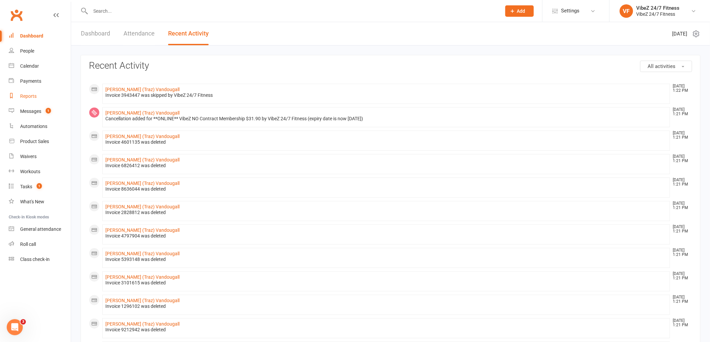
click at [35, 95] on div "Reports" at bounding box center [28, 96] width 16 height 5
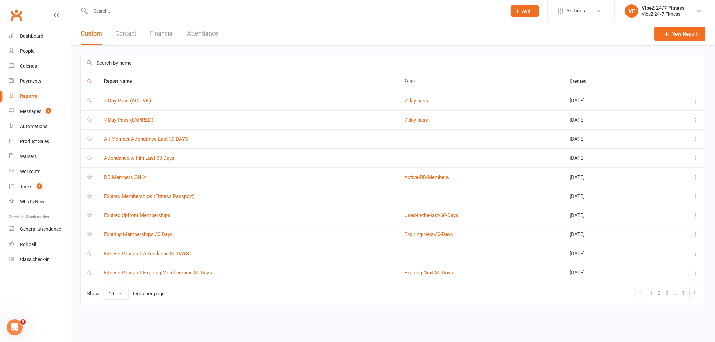
click at [151, 63] on input "text" at bounding box center [393, 62] width 625 height 15
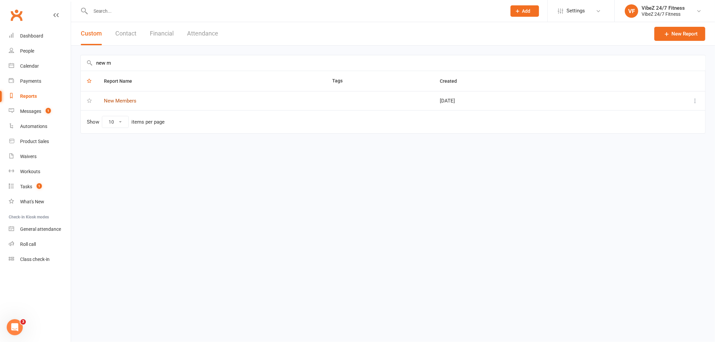
type input "new m"
click at [126, 98] on link "New Members" at bounding box center [120, 101] width 33 height 6
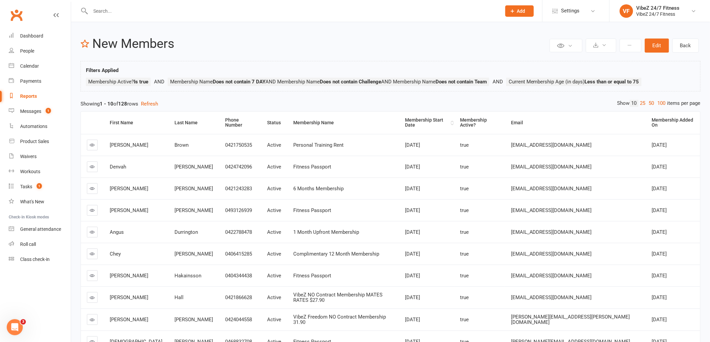
click at [439, 124] on th "Membership Start Date" at bounding box center [426, 123] width 55 height 22
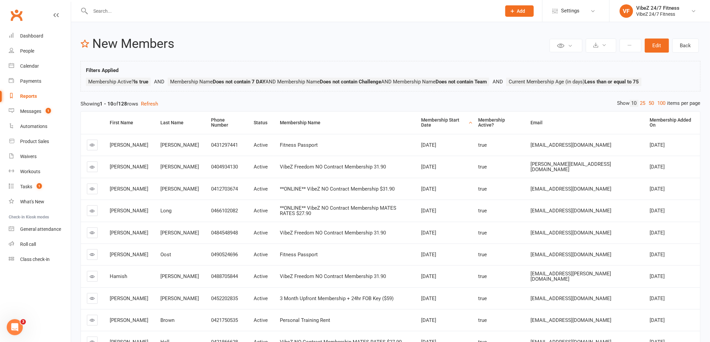
click at [450, 121] on div "Membership Start Date" at bounding box center [444, 123] width 46 height 10
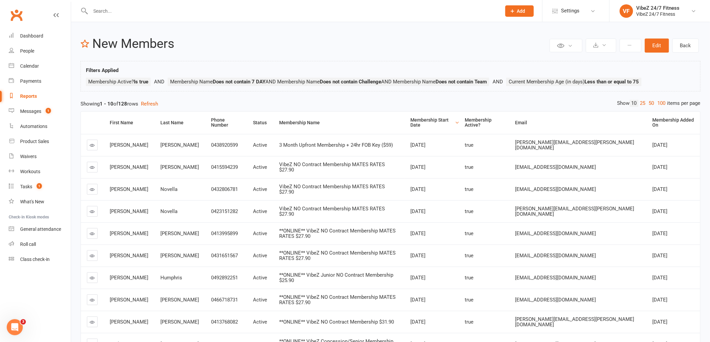
click at [301, 339] on span "**ONLINE** VibeZ Concession/Senior Membership $25.90" at bounding box center [336, 345] width 114 height 12
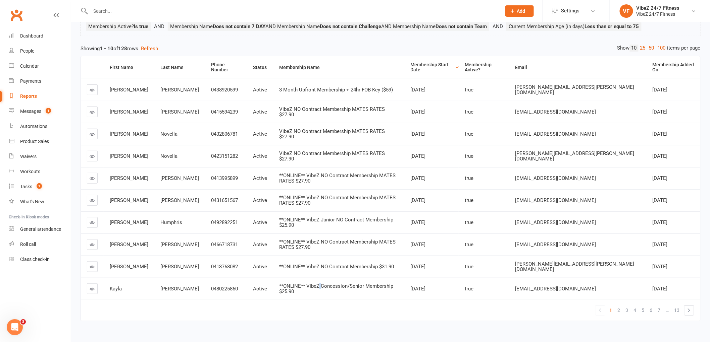
scroll to position [64, 0]
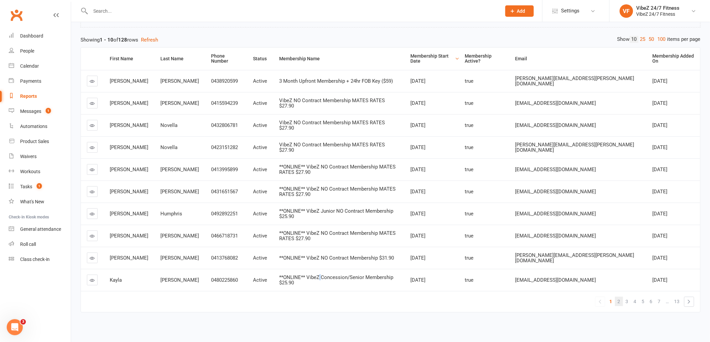
click at [617, 297] on link "2" at bounding box center [619, 301] width 8 height 9
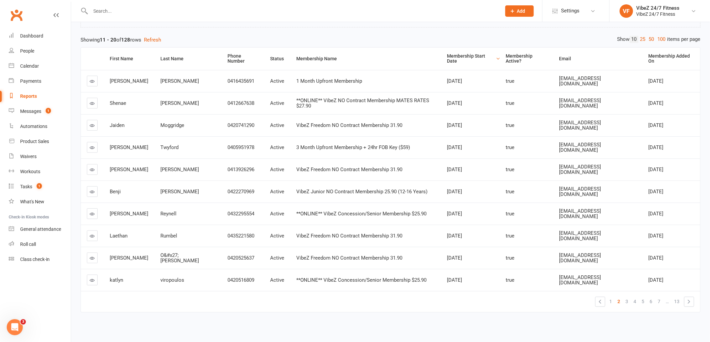
click at [325, 98] on span "**ONLINE** VibeZ NO Contract Membership MATES RATES $27.90" at bounding box center [362, 104] width 133 height 12
click at [309, 123] on td "VibeZ Freedom NO Contract Membership 31.90" at bounding box center [365, 125] width 151 height 22
click at [307, 167] on span "VibeZ Freedom NO Contract Membership 31.90" at bounding box center [349, 170] width 106 height 6
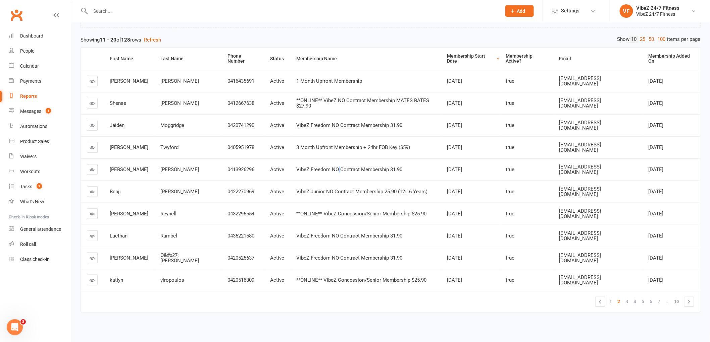
click at [307, 167] on span "VibeZ Freedom NO Contract Membership 31.90" at bounding box center [349, 170] width 106 height 6
click at [308, 189] on span "VibeZ Junior NO Contract Membership 25.90 (12-16 Years)" at bounding box center [361, 192] width 131 height 6
click at [308, 211] on span "**ONLINE** VibeZ Concession/Senior Membership $25.90" at bounding box center [361, 214] width 130 height 6
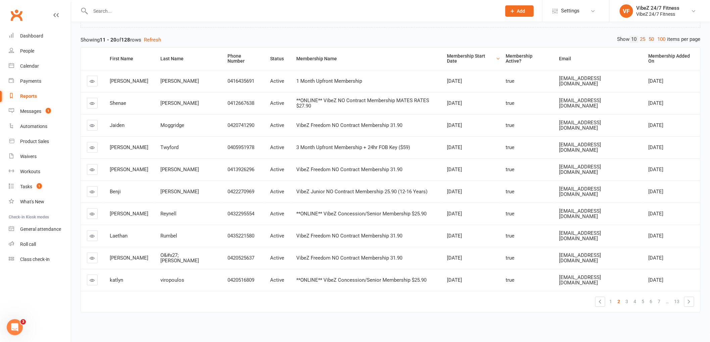
click at [304, 255] on span "VibeZ Freedom NO Contract Membership 31.90" at bounding box center [349, 258] width 106 height 6
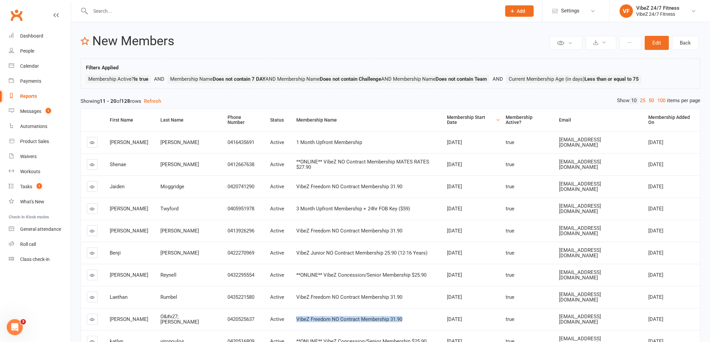
scroll to position [0, 0]
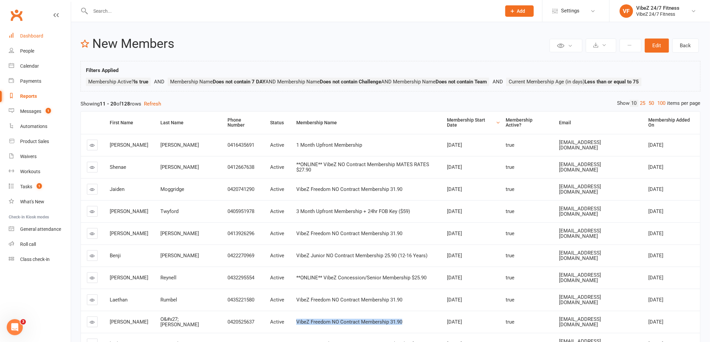
click at [35, 38] on div "Dashboard" at bounding box center [31, 35] width 23 height 5
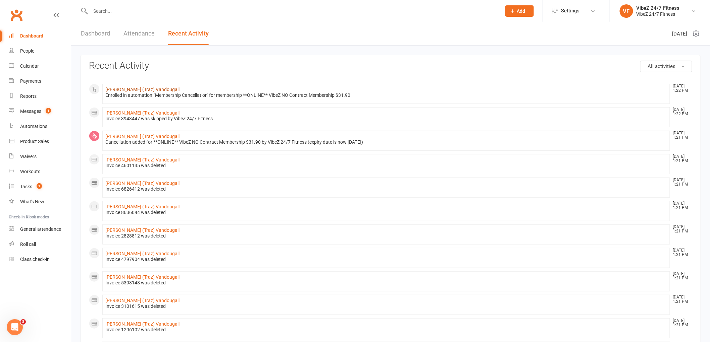
click at [124, 91] on link "[PERSON_NAME] (Traz) Vandougall" at bounding box center [142, 89] width 74 height 5
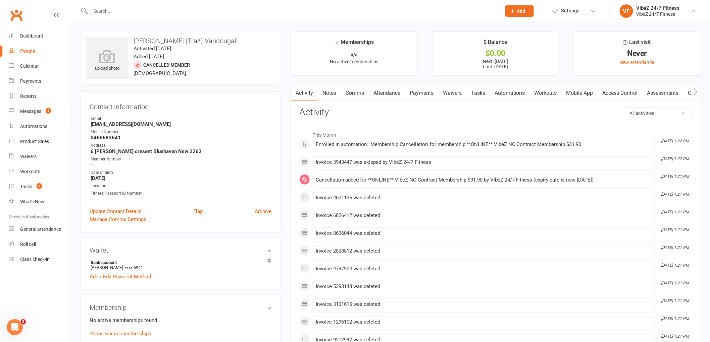
drag, startPoint x: 502, startPoint y: 93, endPoint x: 534, endPoint y: 101, distance: 32.8
click at [502, 93] on link "Automations" at bounding box center [510, 93] width 40 height 15
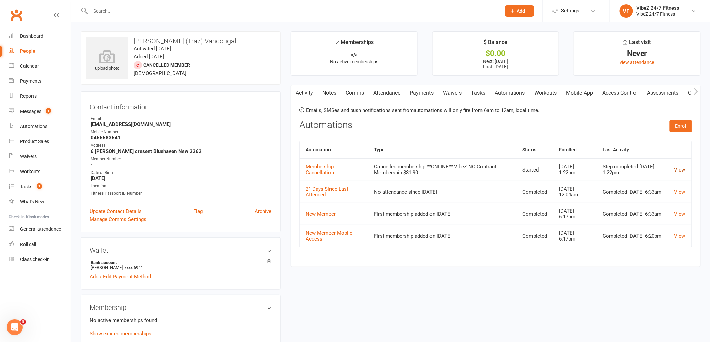
click at [677, 171] on link "View" at bounding box center [679, 170] width 11 height 6
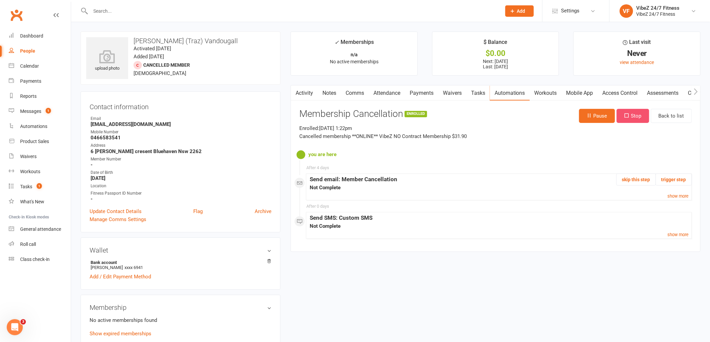
click at [631, 122] on button "Stop" at bounding box center [632, 116] width 33 height 14
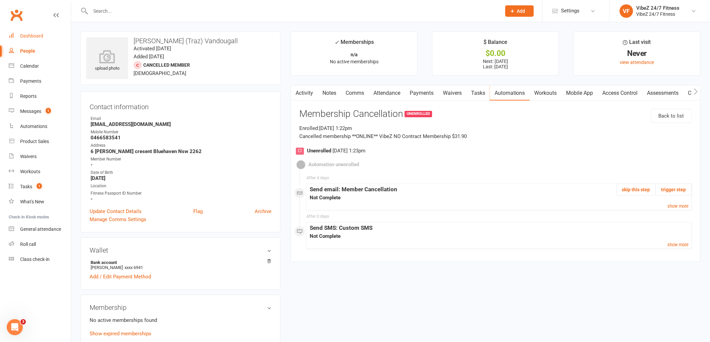
click at [31, 35] on div "Dashboard" at bounding box center [31, 35] width 23 height 5
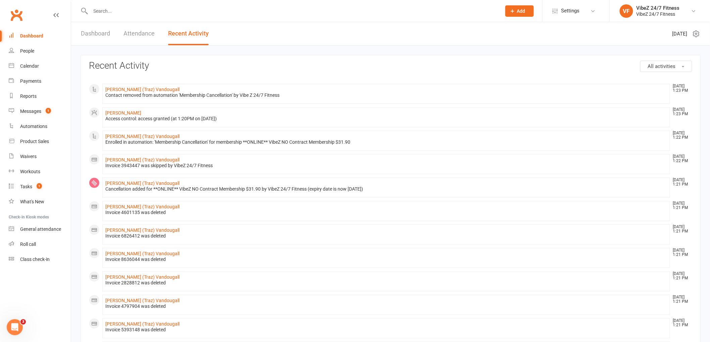
click at [173, 14] on input "text" at bounding box center [293, 10] width 408 height 9
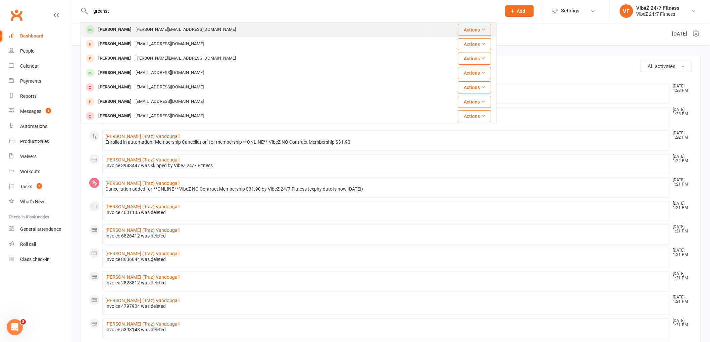
type input "greenst"
click at [97, 28] on div "[PERSON_NAME]" at bounding box center [114, 30] width 37 height 10
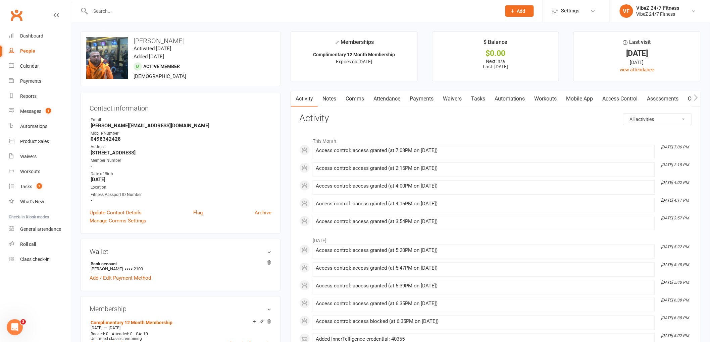
click at [411, 97] on link "Payments" at bounding box center [421, 98] width 33 height 15
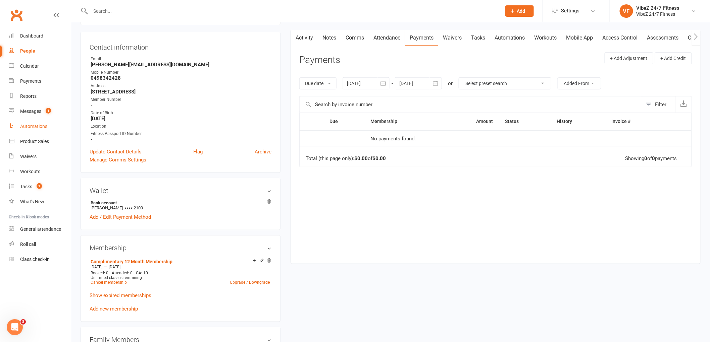
scroll to position [74, 0]
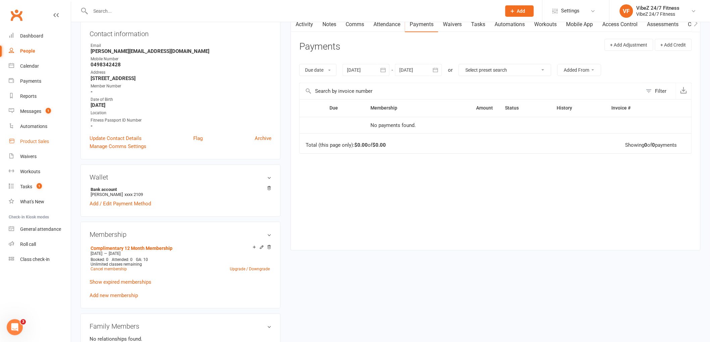
click at [37, 141] on div "Product Sales" at bounding box center [34, 141] width 29 height 5
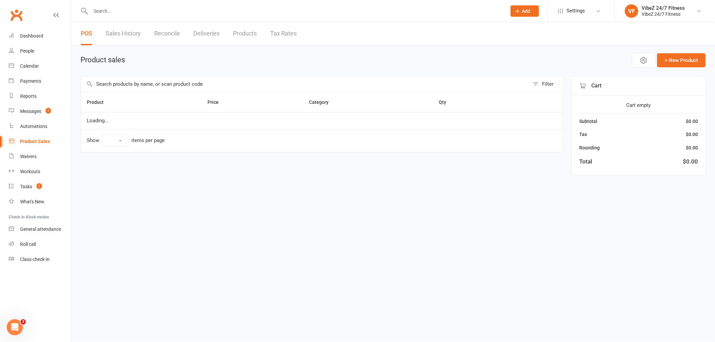
select select "100"
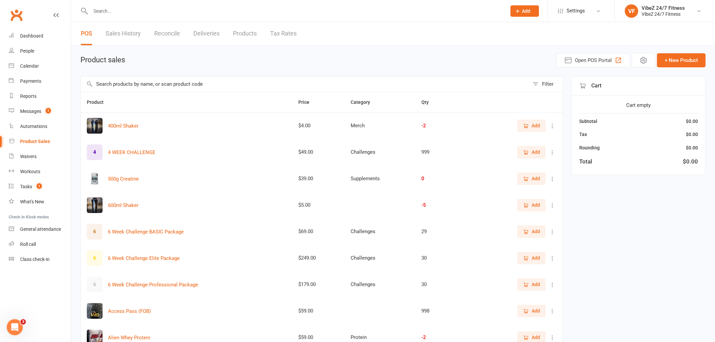
click at [183, 82] on input "text" at bounding box center [305, 83] width 449 height 15
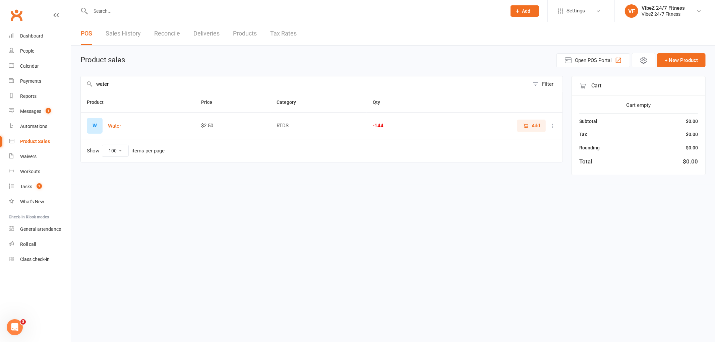
type input "water"
click at [529, 123] on span "Add" at bounding box center [531, 125] width 17 height 7
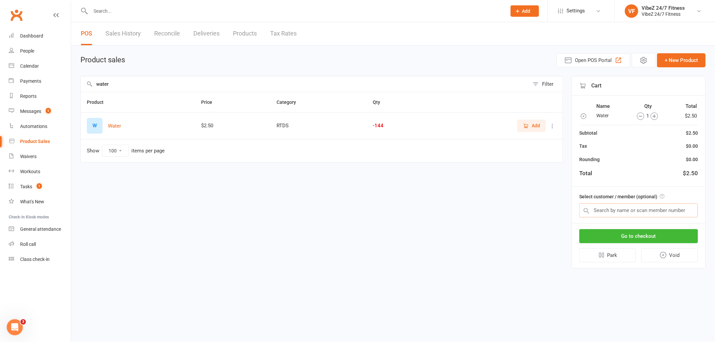
click at [612, 207] on input "text" at bounding box center [638, 211] width 119 height 14
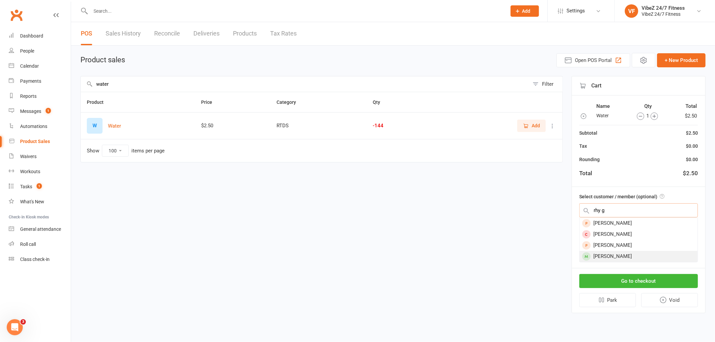
type input "rhy g"
click at [612, 257] on div "[PERSON_NAME]" at bounding box center [639, 256] width 118 height 11
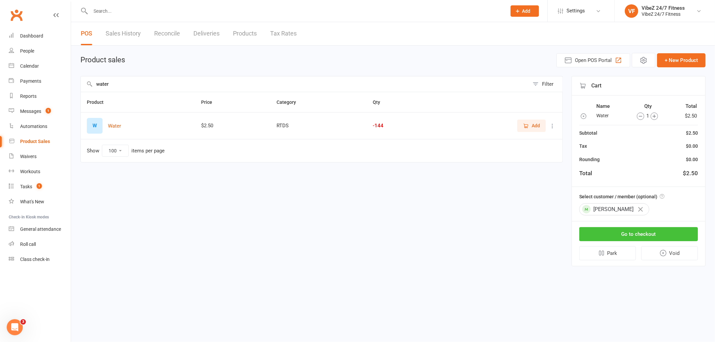
click at [649, 237] on button "Go to checkout" at bounding box center [638, 234] width 119 height 14
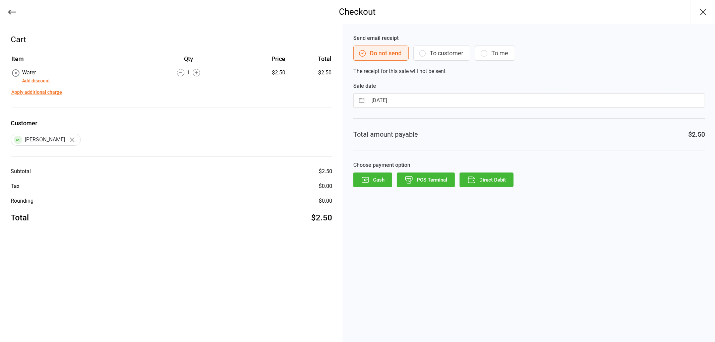
click at [489, 181] on button "Direct Debit" at bounding box center [487, 180] width 54 height 15
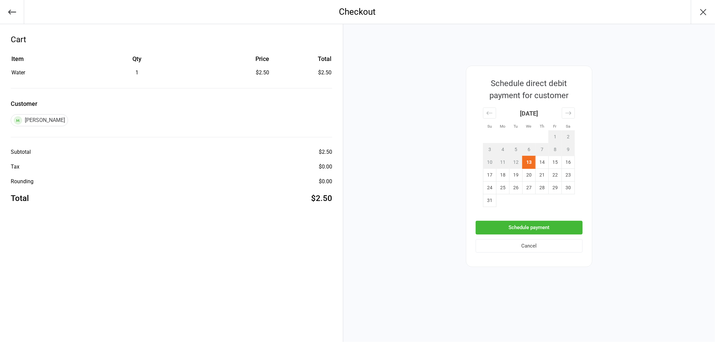
click at [536, 225] on button "Schedule payment" at bounding box center [529, 228] width 107 height 14
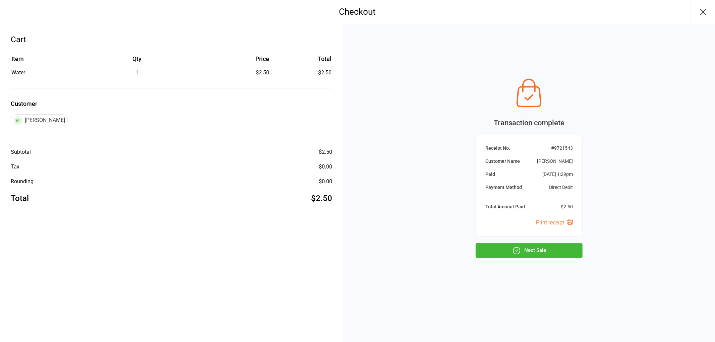
click at [548, 243] on button "Next Sale" at bounding box center [529, 250] width 107 height 15
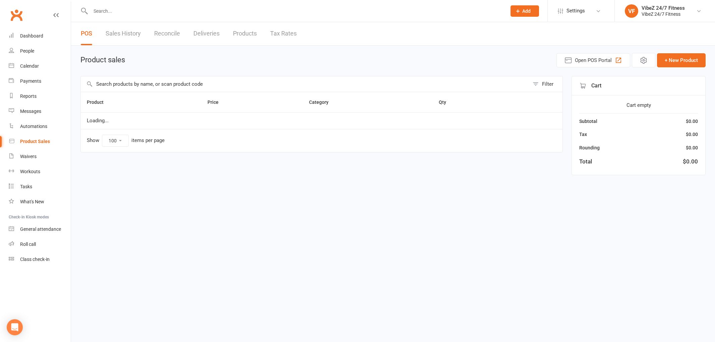
select select "100"
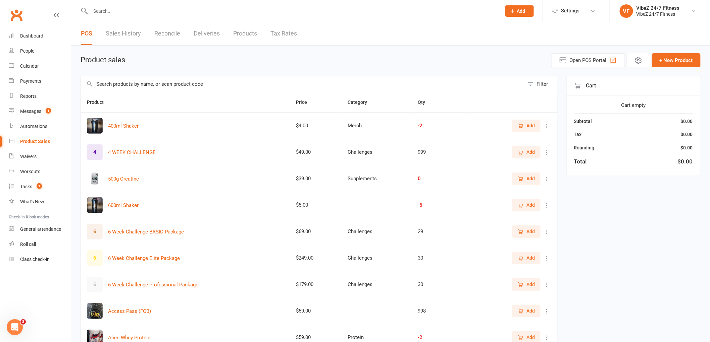
click at [214, 13] on input "text" at bounding box center [293, 10] width 408 height 9
click at [130, 85] on input "text" at bounding box center [302, 83] width 443 height 15
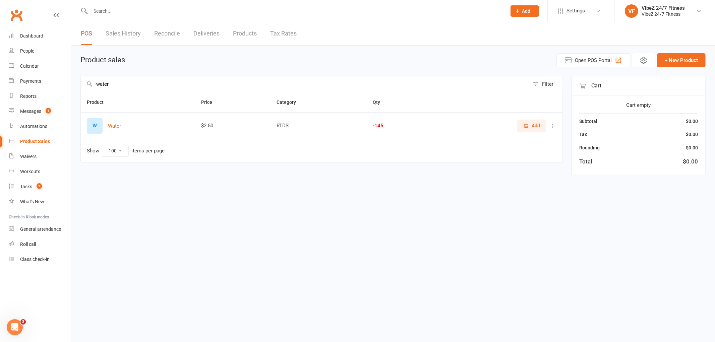
type input "water"
click at [530, 126] on span "Add" at bounding box center [531, 125] width 17 height 7
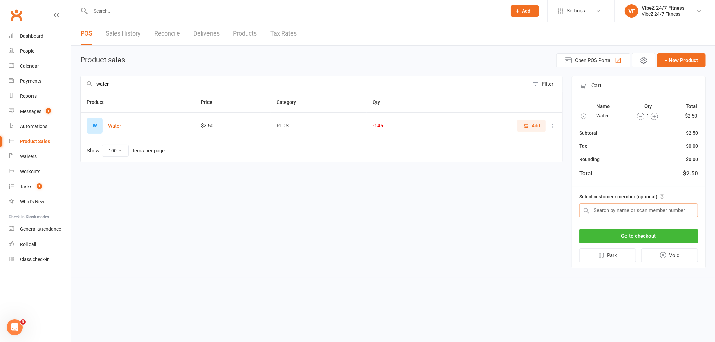
click at [642, 209] on input "text" at bounding box center [638, 211] width 119 height 14
type input "m"
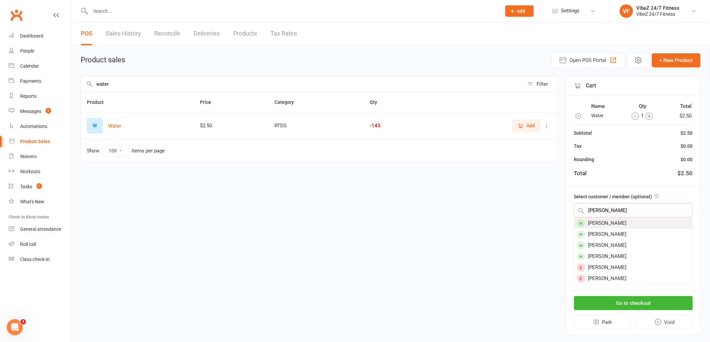
type input "neall"
click at [612, 223] on div "Ryley Neall" at bounding box center [633, 223] width 118 height 11
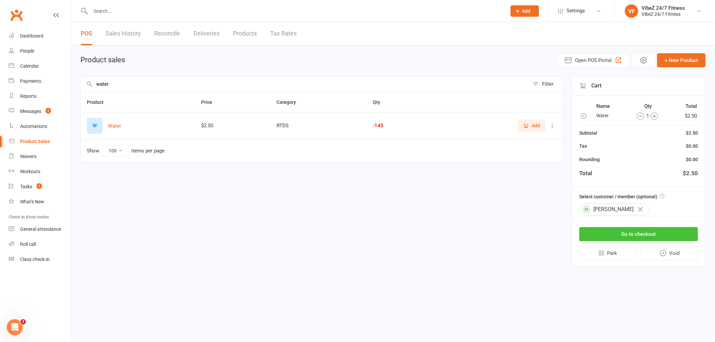
click at [629, 233] on button "Go to checkout" at bounding box center [638, 234] width 119 height 14
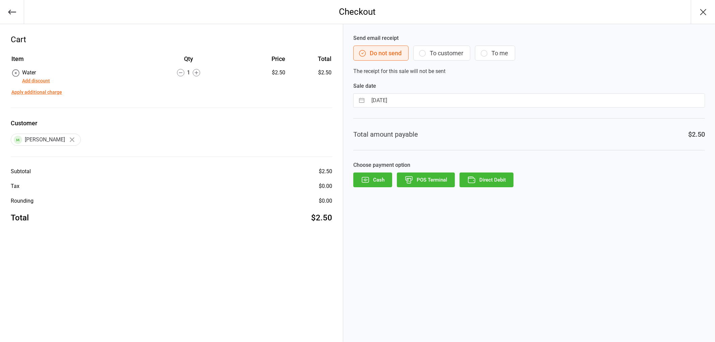
click at [496, 178] on button "Direct Debit" at bounding box center [487, 180] width 54 height 15
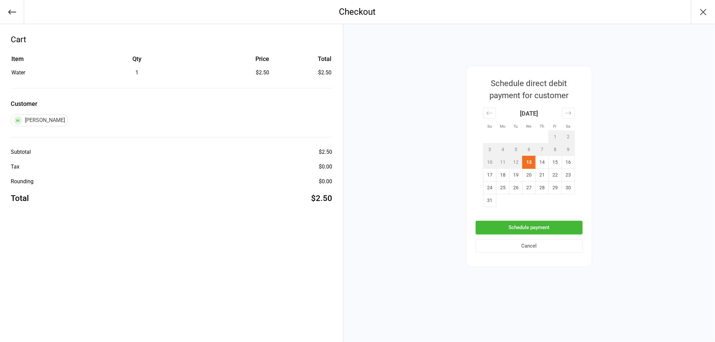
click at [535, 227] on button "Schedule payment" at bounding box center [529, 228] width 107 height 14
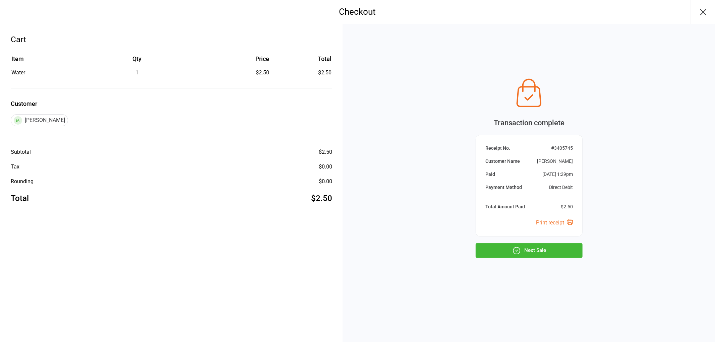
click at [541, 257] on button "Next Sale" at bounding box center [529, 250] width 107 height 15
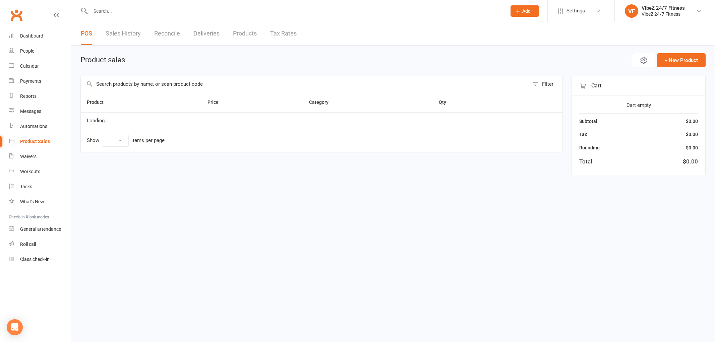
select select "100"
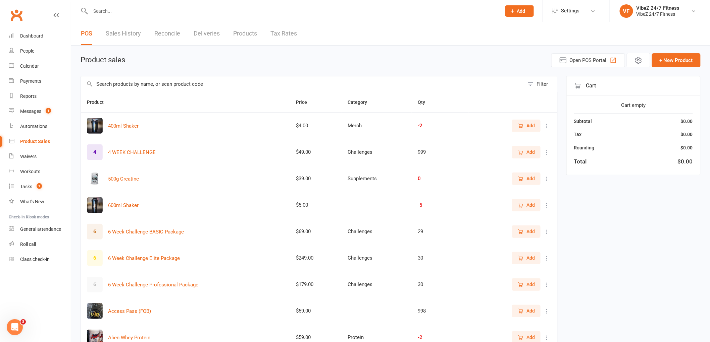
click at [141, 16] on div at bounding box center [288, 11] width 416 height 22
click at [141, 12] on input "text" at bounding box center [293, 10] width 408 height 9
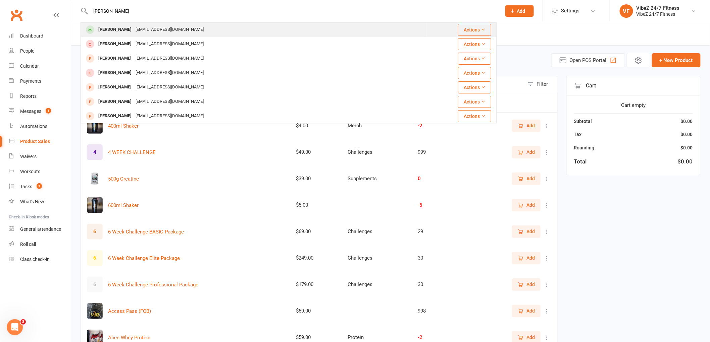
type input "[PERSON_NAME]"
click at [137, 33] on div "[EMAIL_ADDRESS][DOMAIN_NAME]" at bounding box center [169, 30] width 72 height 10
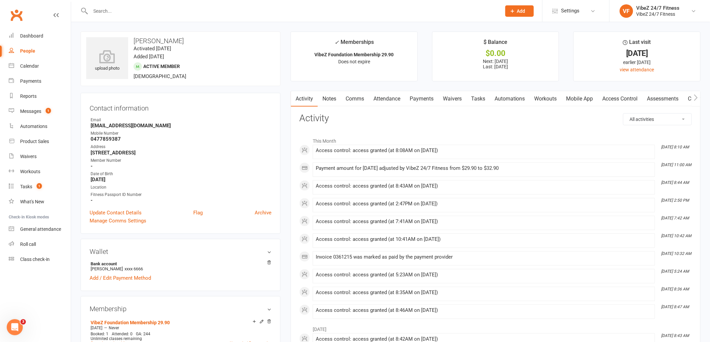
click at [416, 97] on link "Payments" at bounding box center [421, 98] width 33 height 15
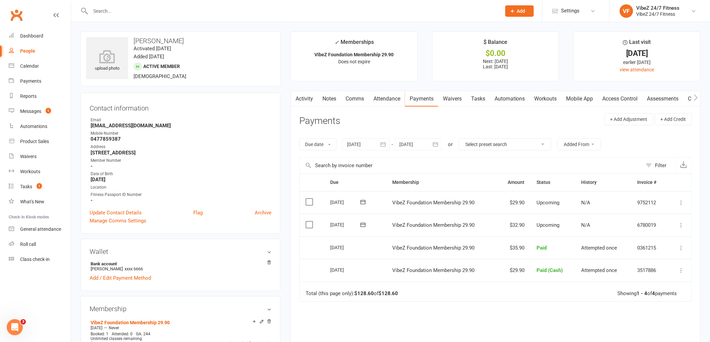
click at [678, 226] on icon at bounding box center [681, 225] width 7 height 7
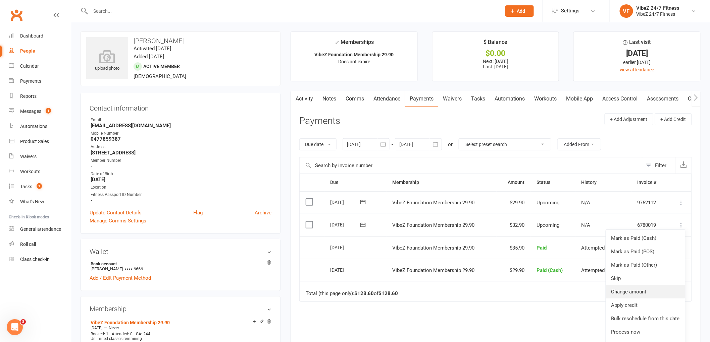
click at [629, 292] on link "Change amount" at bounding box center [645, 291] width 79 height 13
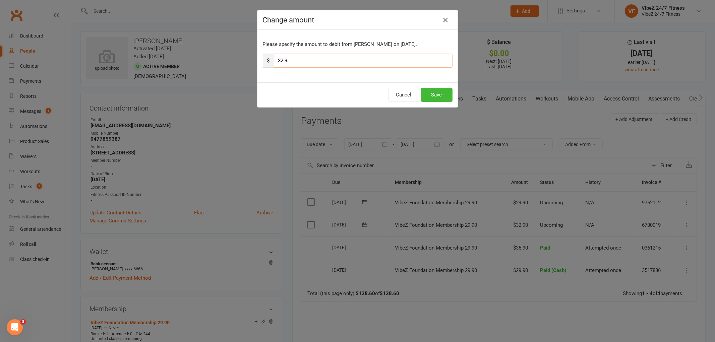
click at [281, 60] on input "32.9" at bounding box center [363, 61] width 179 height 14
type input "35.9"
click at [425, 89] on button "Save" at bounding box center [437, 95] width 32 height 14
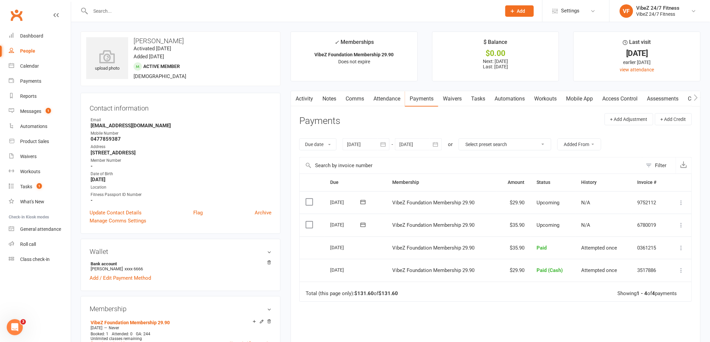
click at [153, 13] on input "text" at bounding box center [293, 10] width 408 height 9
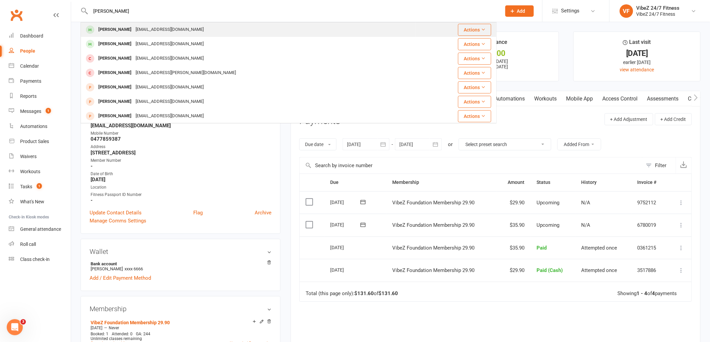
type input "laverty"
click at [122, 25] on div "Nick Laverty" at bounding box center [114, 30] width 37 height 10
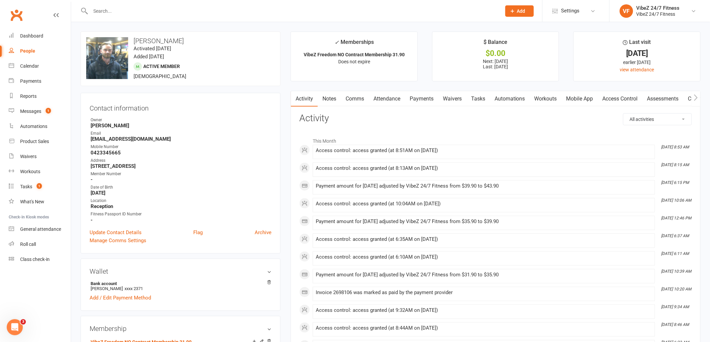
click at [423, 102] on link "Payments" at bounding box center [421, 98] width 33 height 15
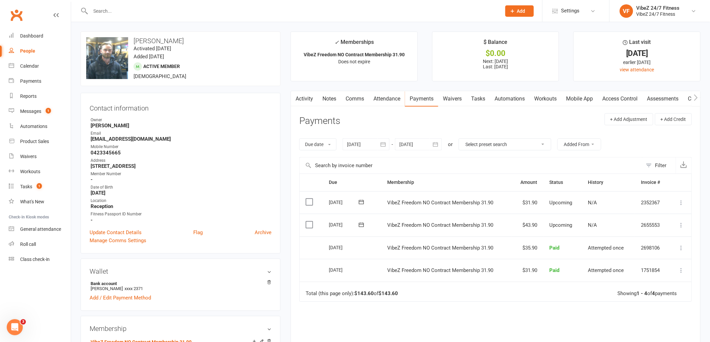
click at [680, 226] on icon at bounding box center [681, 225] width 7 height 7
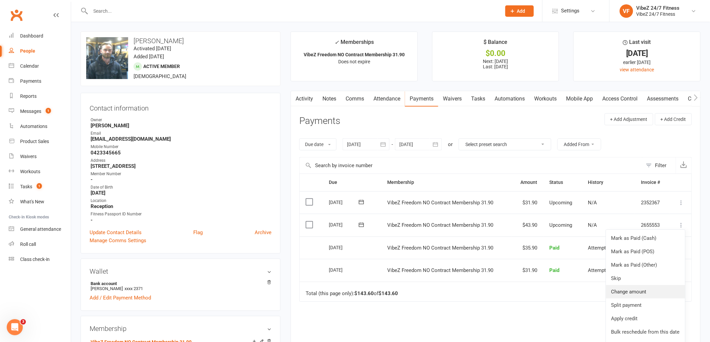
click at [638, 290] on link "Change amount" at bounding box center [645, 291] width 79 height 13
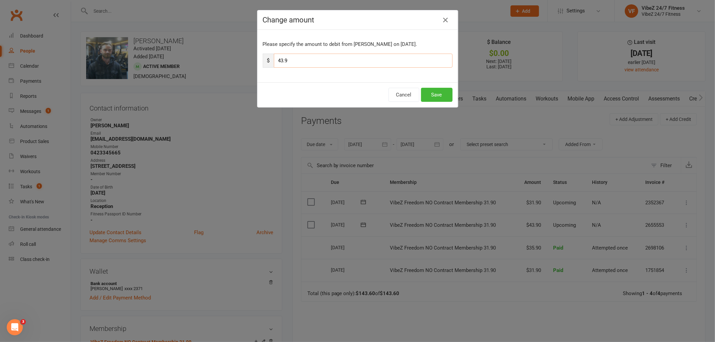
click at [281, 60] on input "43.9" at bounding box center [363, 61] width 179 height 14
type input "49.9"
click at [428, 96] on button "Save" at bounding box center [437, 95] width 32 height 14
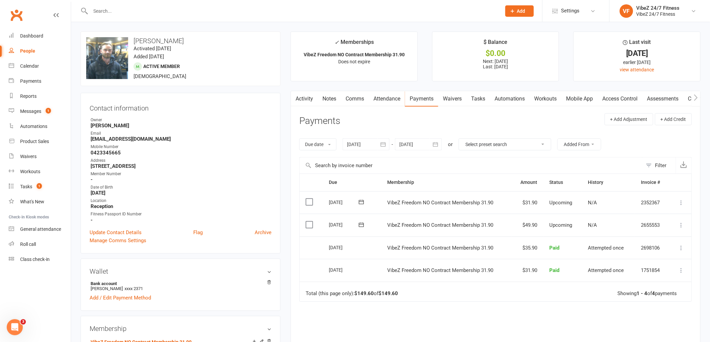
click at [184, 15] on input "text" at bounding box center [293, 10] width 408 height 9
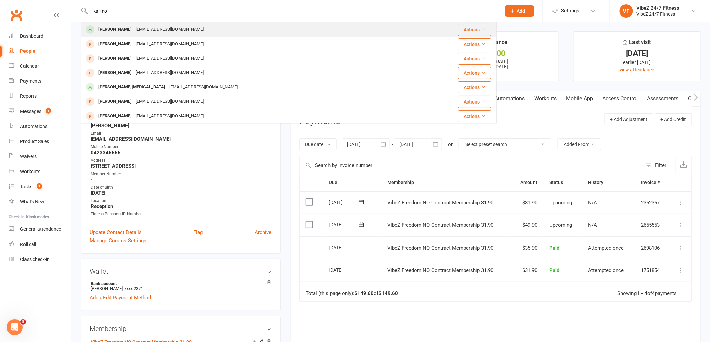
type input "kai mo"
click at [170, 29] on div "moraleskai2007@gmail.com" at bounding box center [169, 30] width 72 height 10
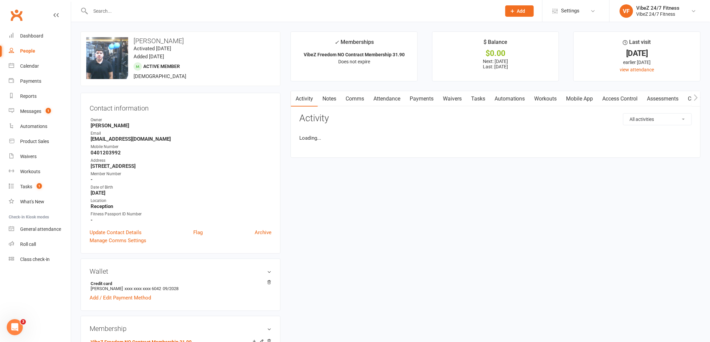
click at [418, 98] on link "Payments" at bounding box center [421, 98] width 33 height 15
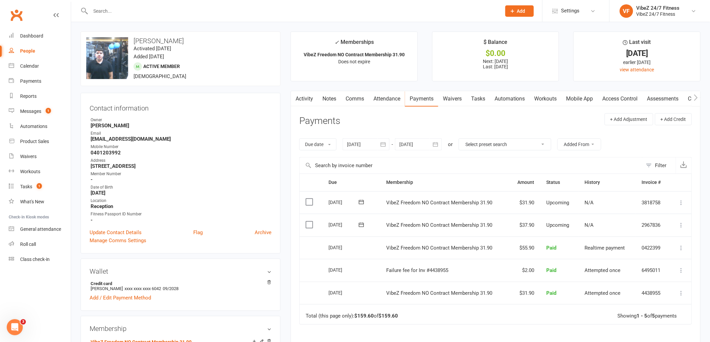
click at [129, 8] on input "text" at bounding box center [293, 10] width 408 height 9
click at [682, 226] on icon at bounding box center [681, 225] width 7 height 7
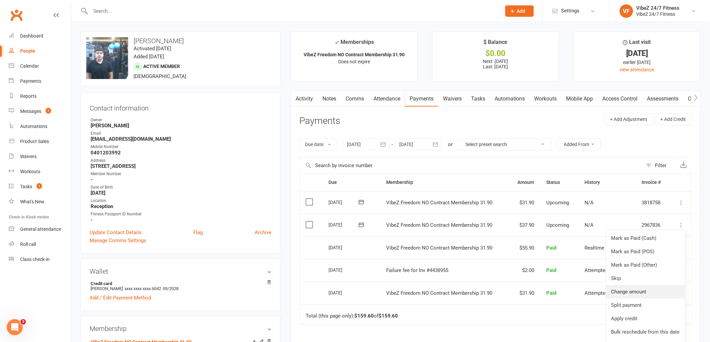
click at [624, 293] on link "Change amount" at bounding box center [645, 291] width 79 height 13
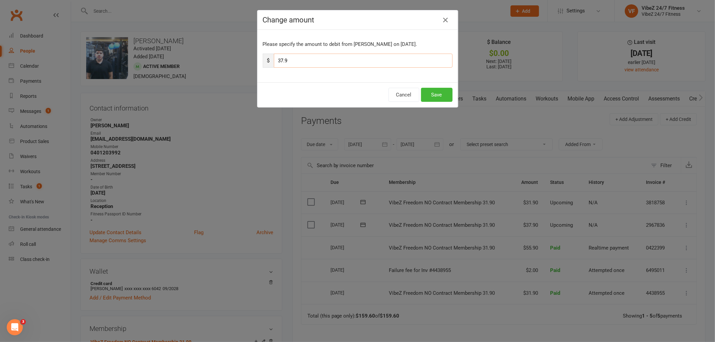
click at [281, 61] on input "37.9" at bounding box center [363, 61] width 179 height 14
type input "43.9"
click at [441, 92] on button "Save" at bounding box center [437, 95] width 32 height 14
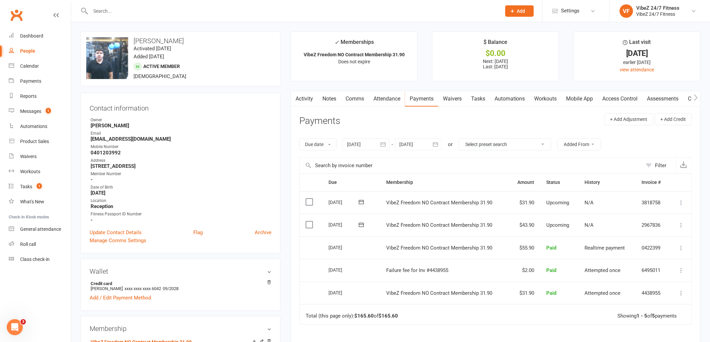
click at [146, 16] on div at bounding box center [288, 11] width 416 height 22
click at [146, 10] on input "text" at bounding box center [293, 10] width 408 height 9
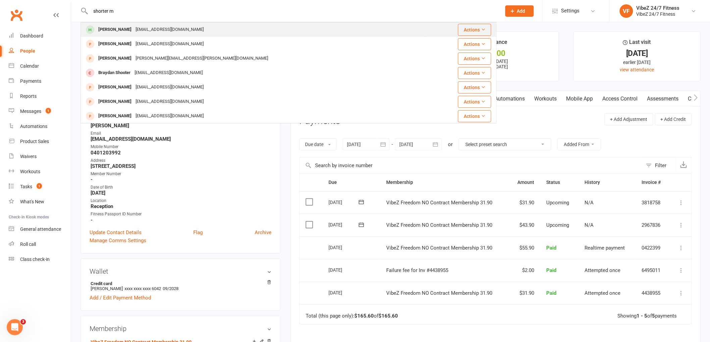
type input "shorter m"
click at [135, 27] on div "mitchellmccleery85@gmail.com" at bounding box center [169, 30] width 72 height 10
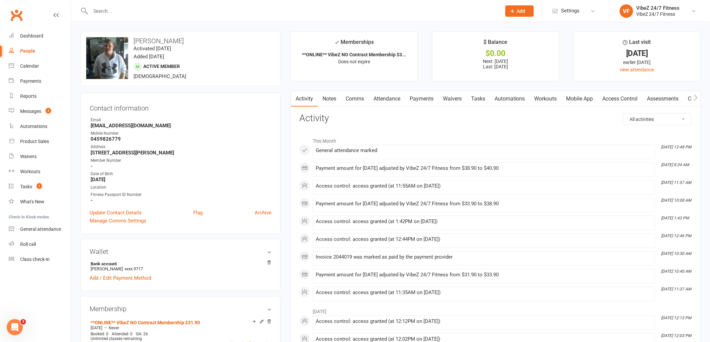
click at [411, 100] on link "Payments" at bounding box center [421, 98] width 33 height 15
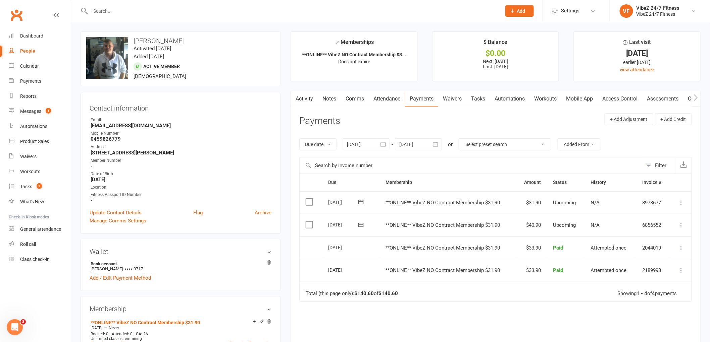
click at [680, 224] on icon at bounding box center [681, 225] width 7 height 7
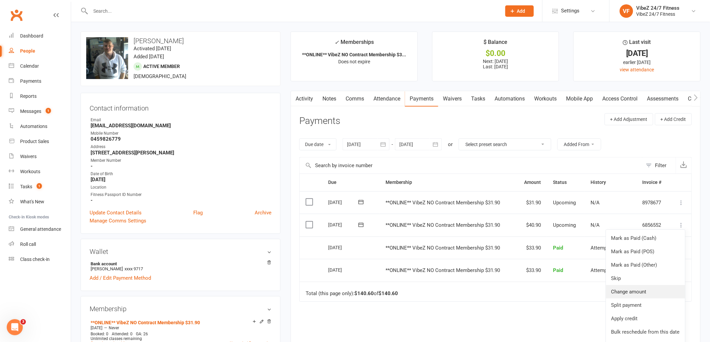
click at [639, 292] on link "Change amount" at bounding box center [645, 291] width 79 height 13
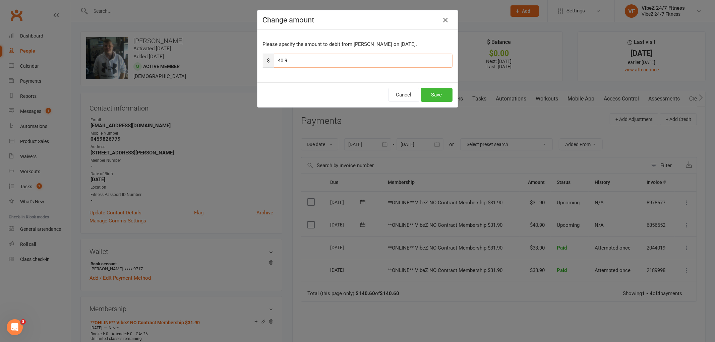
click at [281, 63] on input "40.9" at bounding box center [363, 61] width 179 height 14
type input "46.9"
click at [435, 92] on button "Save" at bounding box center [437, 95] width 32 height 14
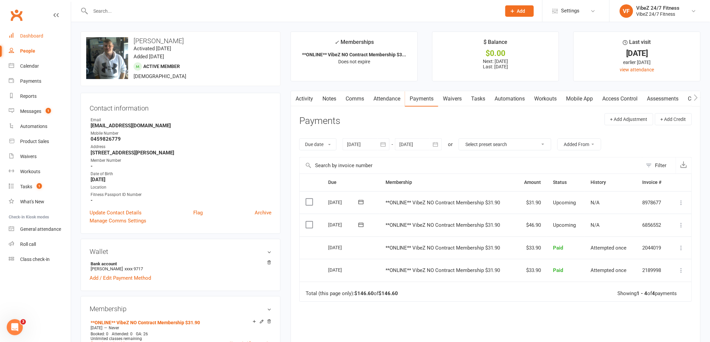
click at [43, 38] on div "Dashboard" at bounding box center [31, 35] width 23 height 5
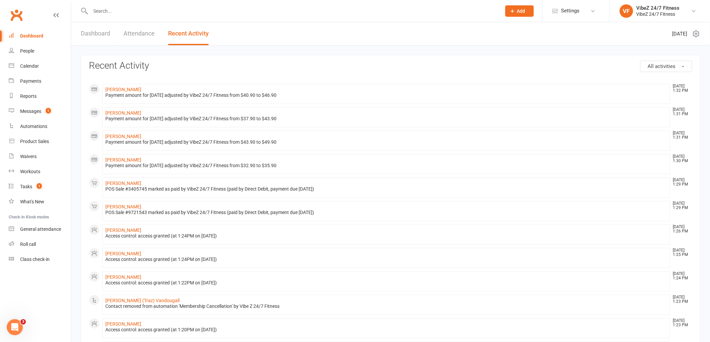
click at [106, 27] on link "Dashboard" at bounding box center [95, 33] width 29 height 23
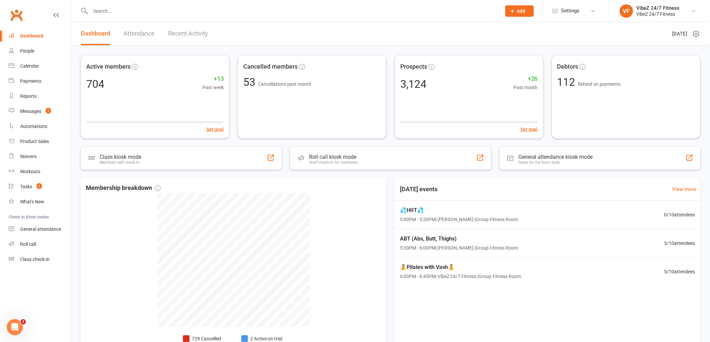
click at [178, 31] on link "Recent Activity" at bounding box center [188, 33] width 40 height 23
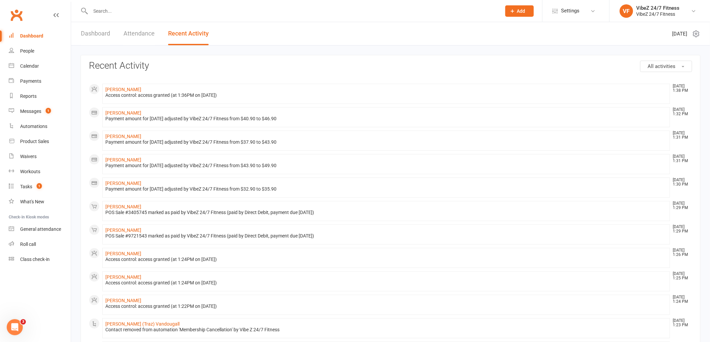
click at [108, 33] on link "Dashboard" at bounding box center [95, 33] width 29 height 23
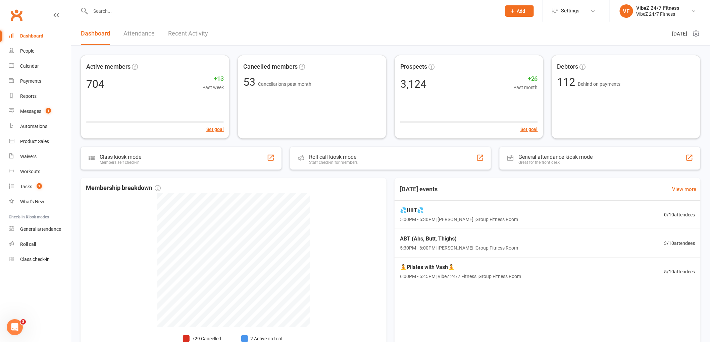
click at [176, 32] on link "Recent Activity" at bounding box center [188, 33] width 40 height 23
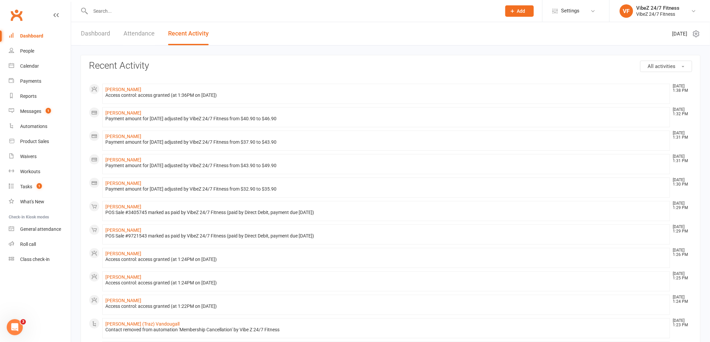
click at [95, 34] on link "Dashboard" at bounding box center [95, 33] width 29 height 23
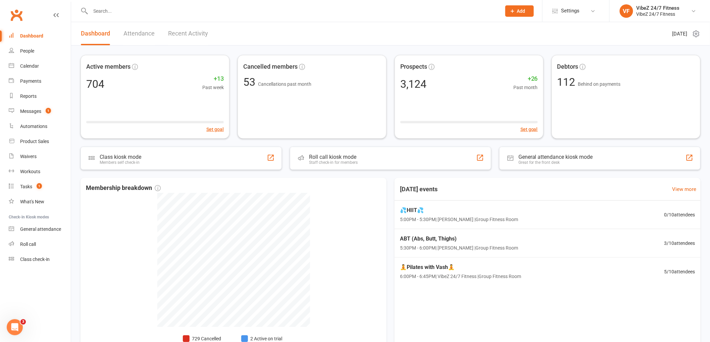
click at [173, 33] on link "Recent Activity" at bounding box center [188, 33] width 40 height 23
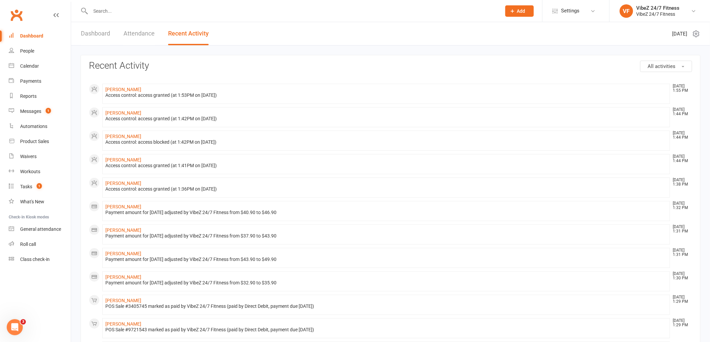
click at [99, 35] on link "Dashboard" at bounding box center [95, 33] width 29 height 23
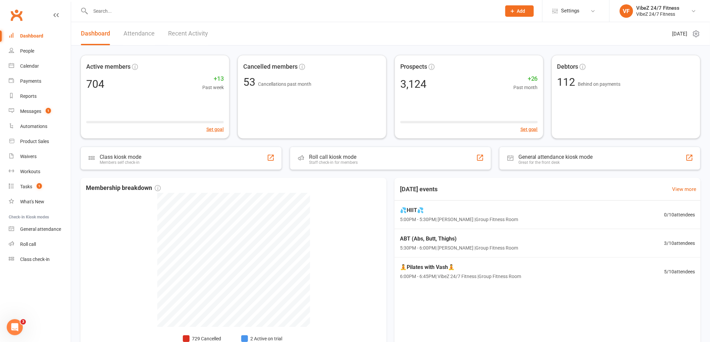
click at [161, 12] on input "text" at bounding box center [293, 10] width 408 height 9
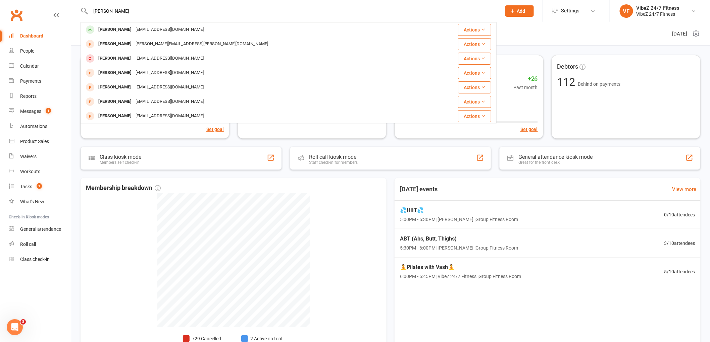
type input "jess sim"
click at [116, 34] on div "[PERSON_NAME]" at bounding box center [114, 30] width 37 height 10
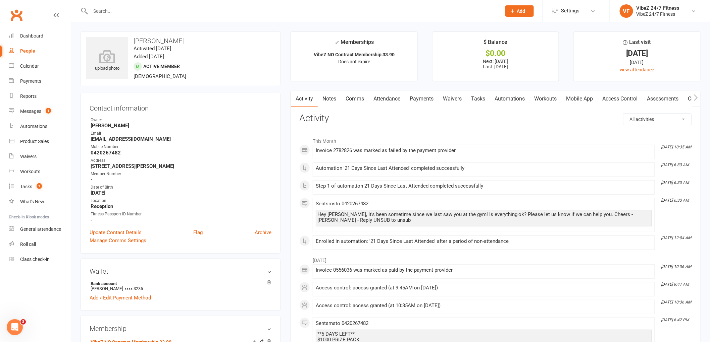
click at [426, 98] on link "Payments" at bounding box center [421, 98] width 33 height 15
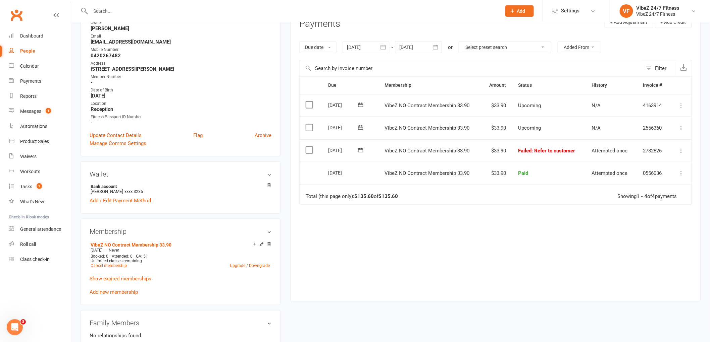
scroll to position [112, 0]
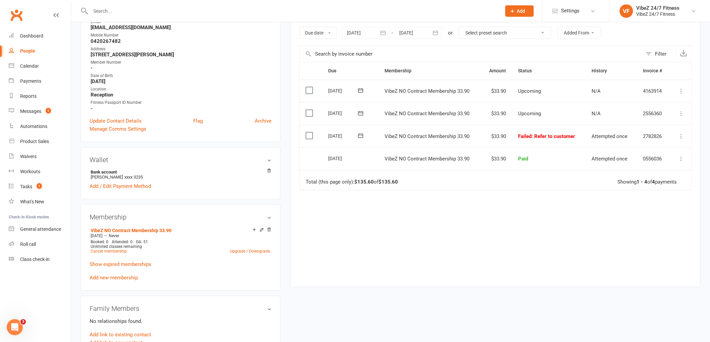
click at [359, 137] on icon at bounding box center [360, 135] width 7 height 7
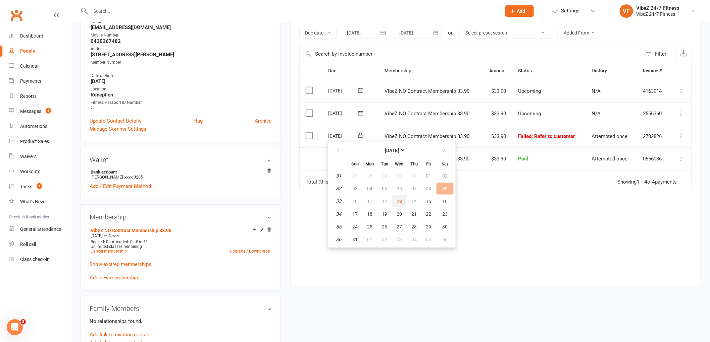
click at [396, 201] on span "13" at bounding box center [398, 201] width 5 height 5
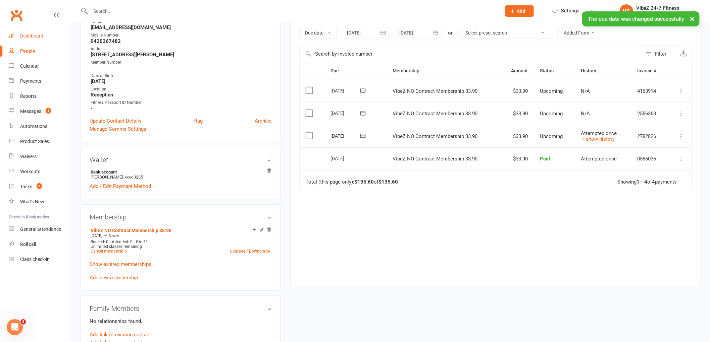
click at [23, 32] on link "Dashboard" at bounding box center [40, 36] width 62 height 15
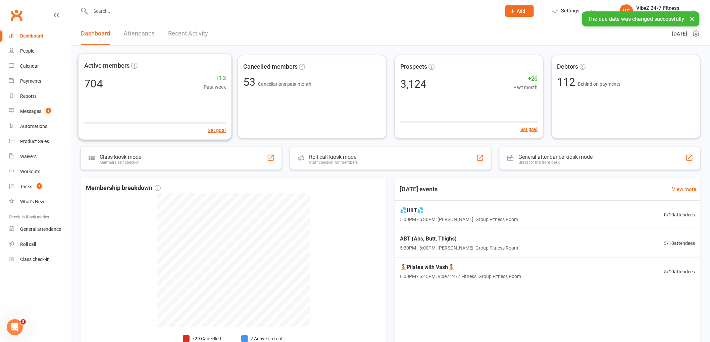
click at [193, 32] on link "Recent Activity" at bounding box center [188, 33] width 40 height 23
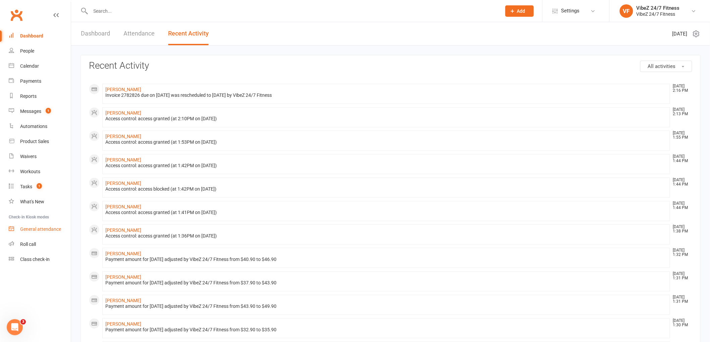
click at [51, 225] on link "General attendance" at bounding box center [40, 229] width 62 height 15
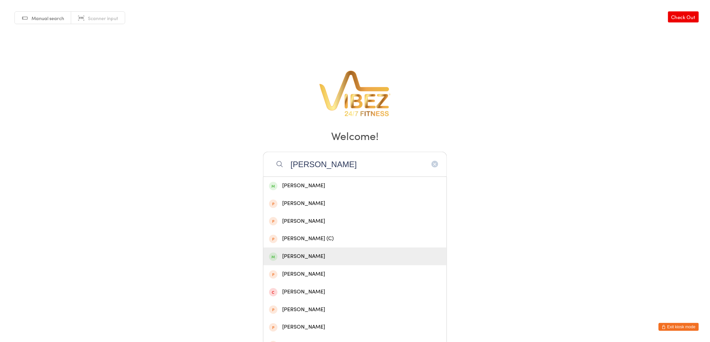
type input "[PERSON_NAME]"
click at [314, 258] on div "[PERSON_NAME]" at bounding box center [355, 256] width 172 height 9
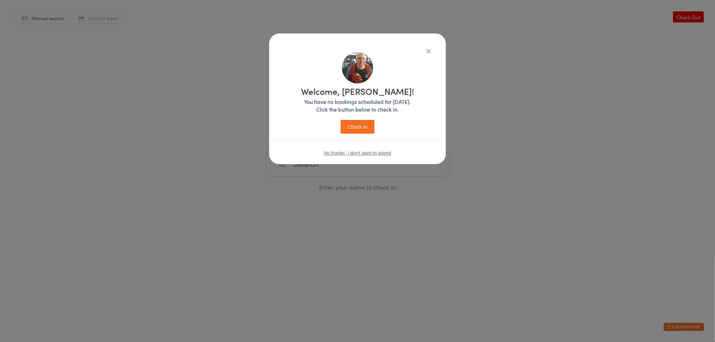
click at [353, 124] on button "Check in" at bounding box center [358, 127] width 34 height 14
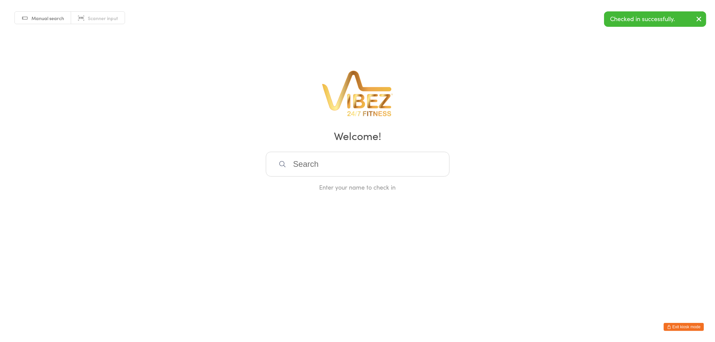
drag, startPoint x: 592, startPoint y: 212, endPoint x: 668, endPoint y: 303, distance: 118.8
click at [592, 212] on html "You have now entered Kiosk Mode. Members will be able to check themselves in us…" at bounding box center [357, 171] width 715 height 342
click at [686, 330] on button "Exit kiosk mode" at bounding box center [684, 327] width 40 height 8
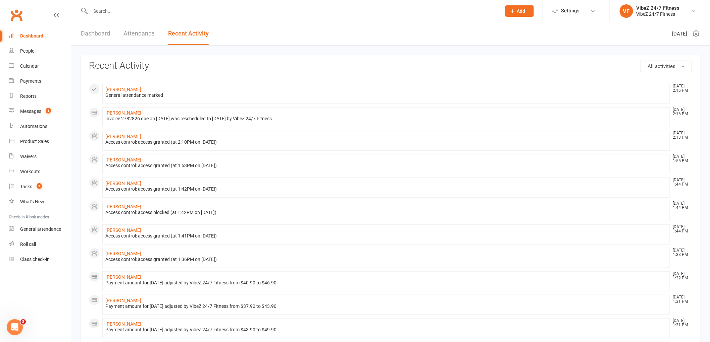
click at [157, 8] on input "text" at bounding box center [293, 10] width 408 height 9
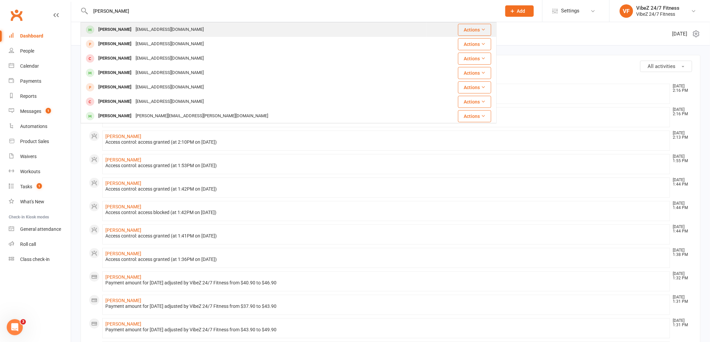
type input "[PERSON_NAME]"
click at [136, 28] on div "[EMAIL_ADDRESS][DOMAIN_NAME]" at bounding box center [169, 30] width 72 height 10
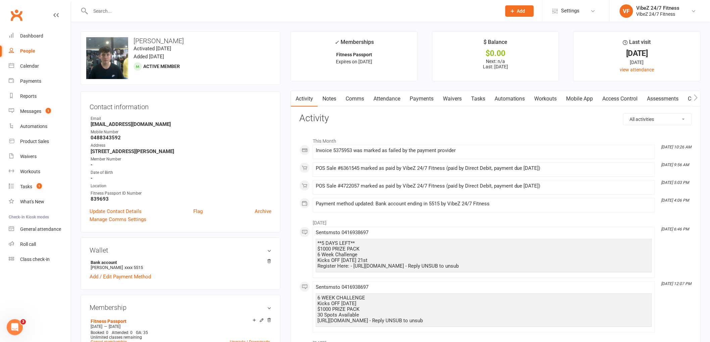
click at [422, 99] on link "Payments" at bounding box center [421, 98] width 33 height 15
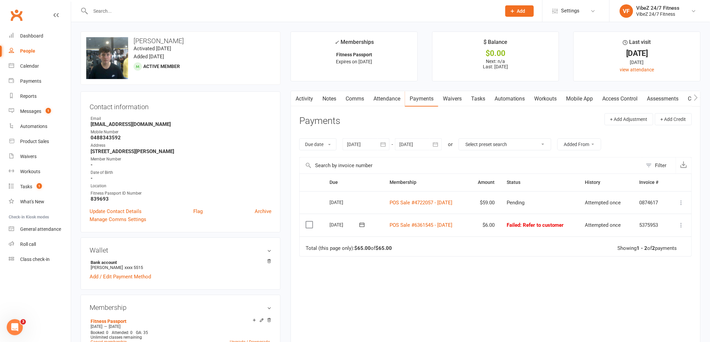
click at [682, 227] on icon at bounding box center [681, 225] width 7 height 7
click at [628, 252] on link "Mark as Paid (POS)" at bounding box center [651, 251] width 67 height 13
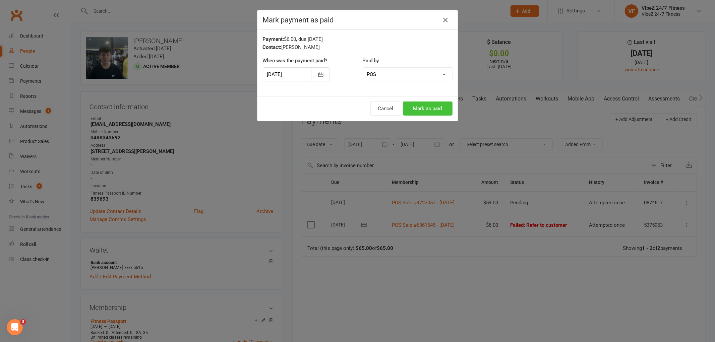
click at [410, 109] on button "Mark as paid" at bounding box center [428, 109] width 50 height 14
